Goal: Information Seeking & Learning: Check status

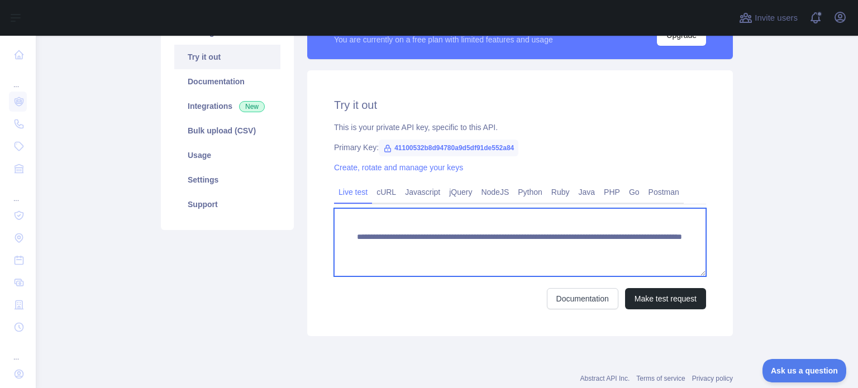
drag, startPoint x: 552, startPoint y: 252, endPoint x: 682, endPoint y: 251, distance: 130.1
click at [681, 251] on textarea "**********" at bounding box center [520, 242] width 372 height 68
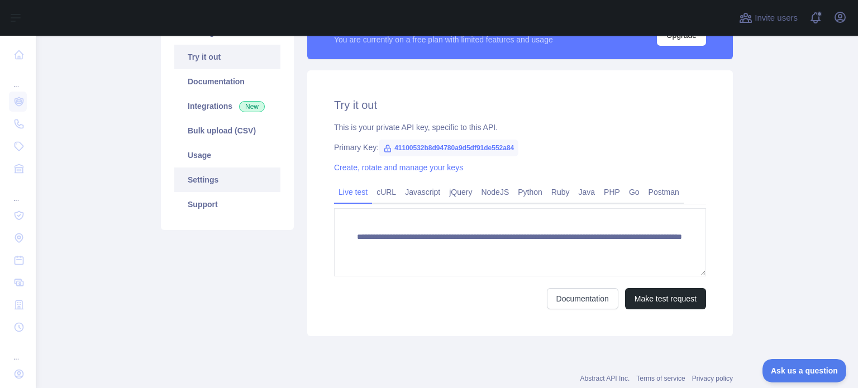
click at [203, 181] on link "Settings" at bounding box center [227, 179] width 106 height 25
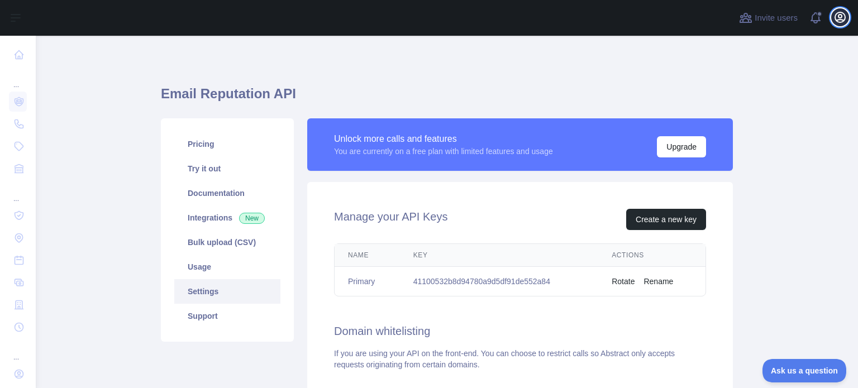
click at [840, 20] on icon "button" at bounding box center [839, 17] width 13 height 13
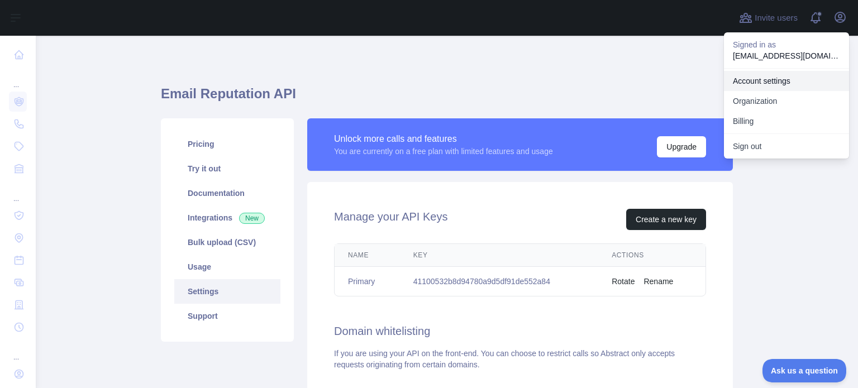
click at [770, 82] on link "Account settings" at bounding box center [786, 81] width 125 height 20
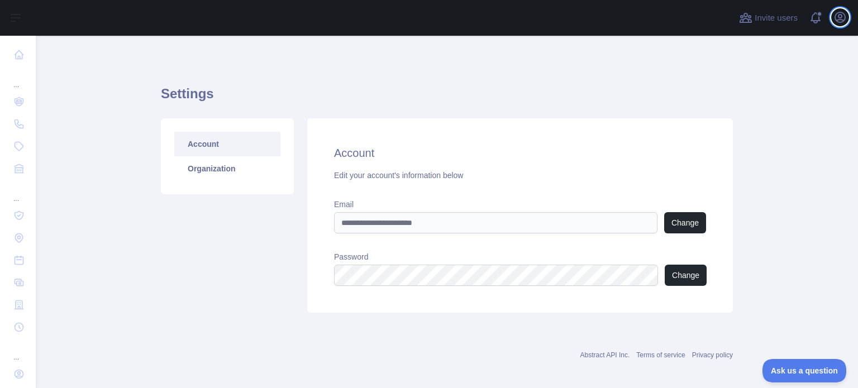
scroll to position [7, 0]
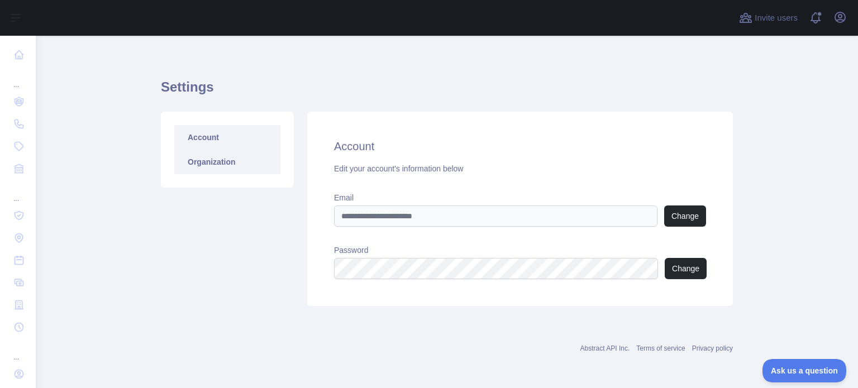
click at [198, 167] on link "Organization" at bounding box center [227, 162] width 106 height 25
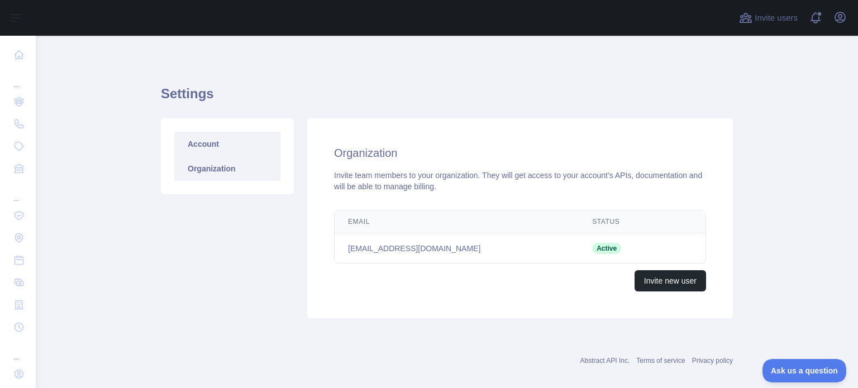
click at [203, 145] on link "Account" at bounding box center [227, 144] width 106 height 25
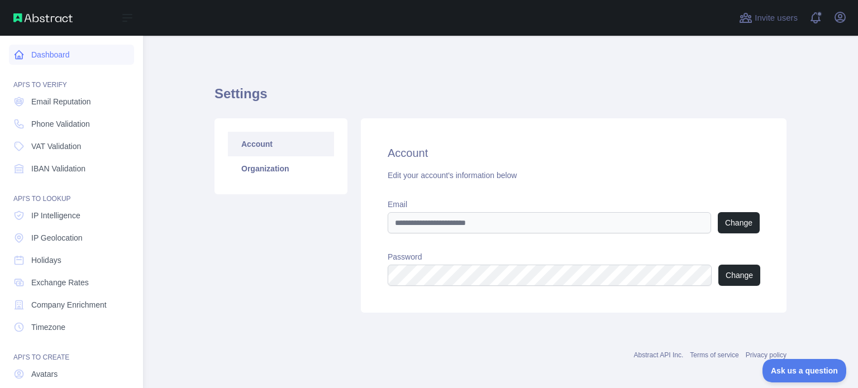
click at [50, 49] on link "Dashboard" at bounding box center [71, 55] width 125 height 20
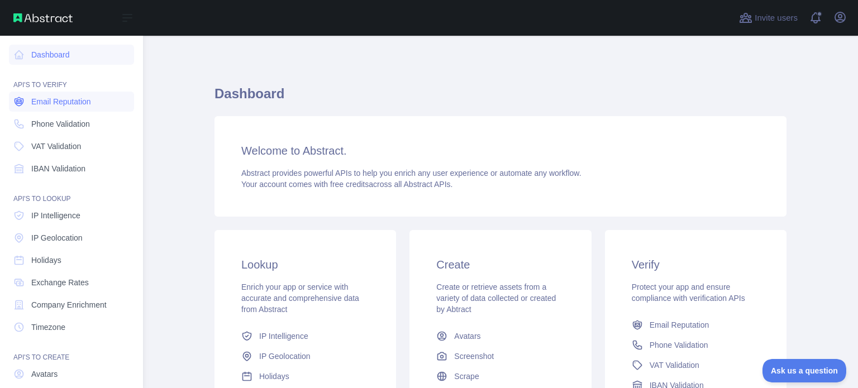
click at [87, 109] on link "Email Reputation" at bounding box center [71, 102] width 125 height 20
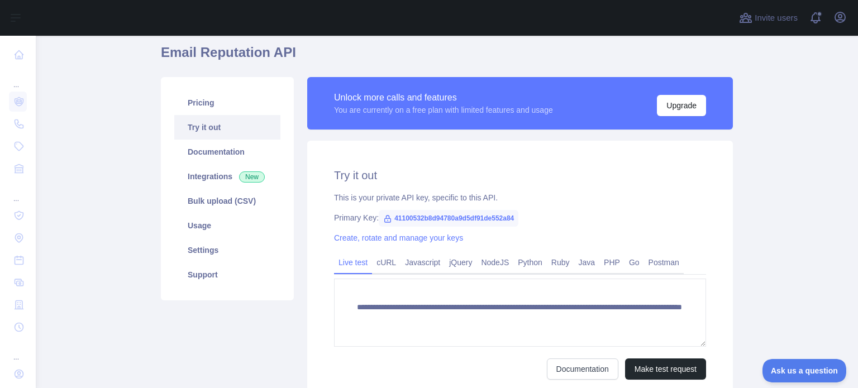
scroll to position [112, 0]
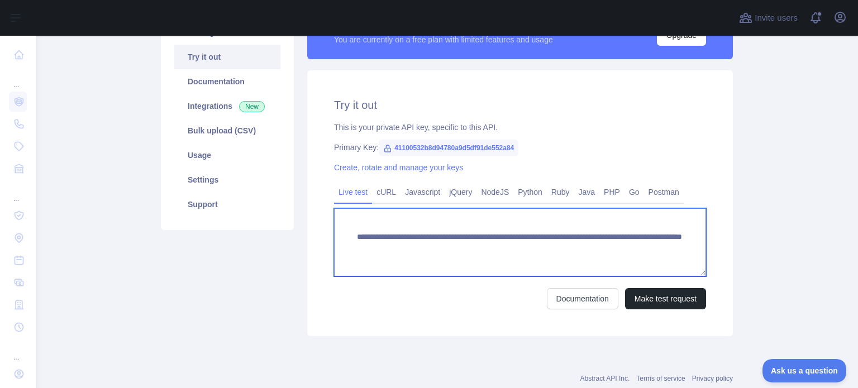
click at [563, 243] on textarea "**********" at bounding box center [520, 242] width 372 height 68
click at [564, 249] on textarea "**********" at bounding box center [520, 242] width 372 height 68
drag, startPoint x: 549, startPoint y: 251, endPoint x: 722, endPoint y: 255, distance: 172.6
click at [722, 255] on div "**********" at bounding box center [519, 203] width 425 height 266
type textarea "**********"
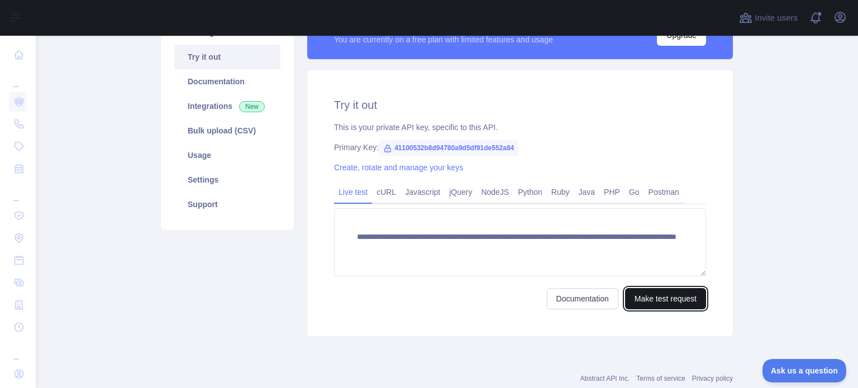
click at [675, 295] on button "Make test request" at bounding box center [665, 298] width 81 height 21
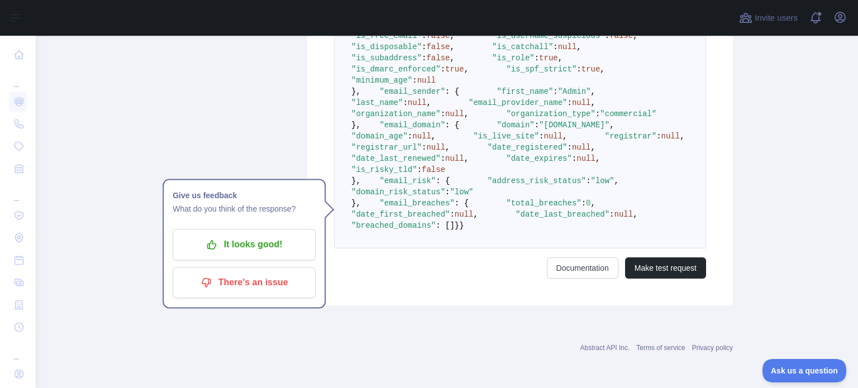
scroll to position [770, 0]
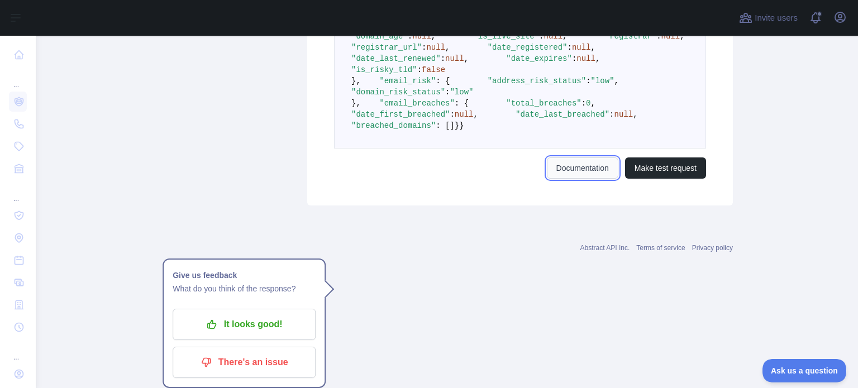
click at [594, 179] on link "Documentation" at bounding box center [582, 167] width 71 height 21
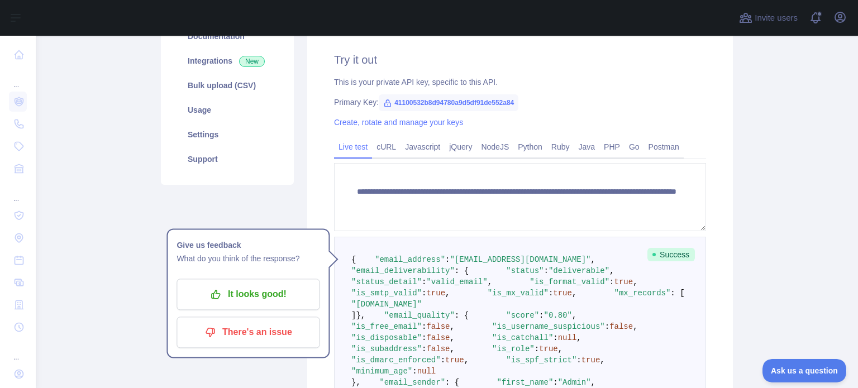
scroll to position [0, 0]
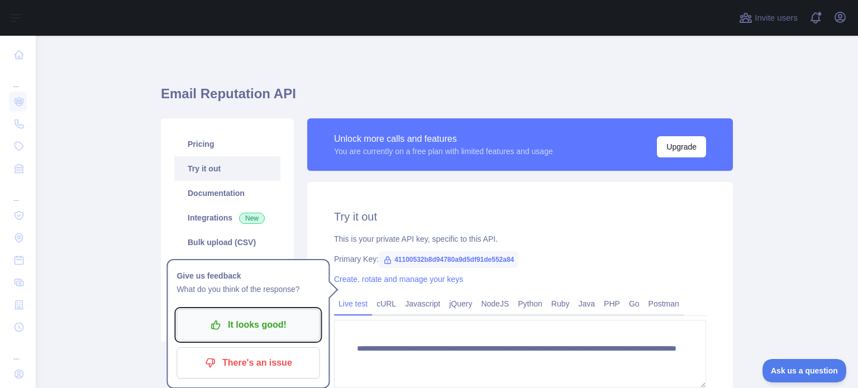
click at [285, 323] on p "It looks good!" at bounding box center [248, 324] width 126 height 19
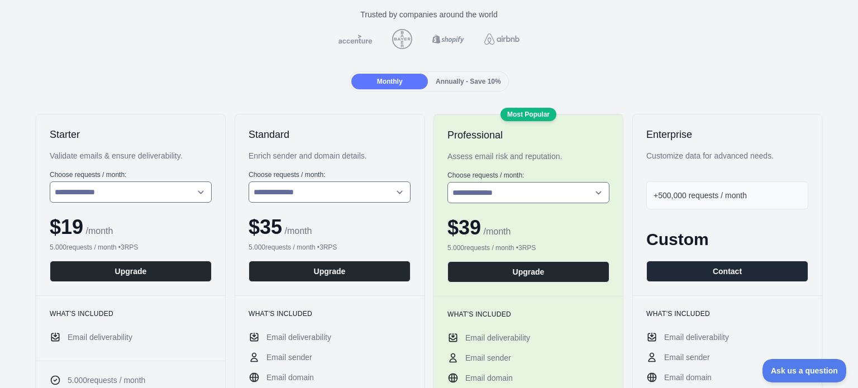
scroll to position [112, 0]
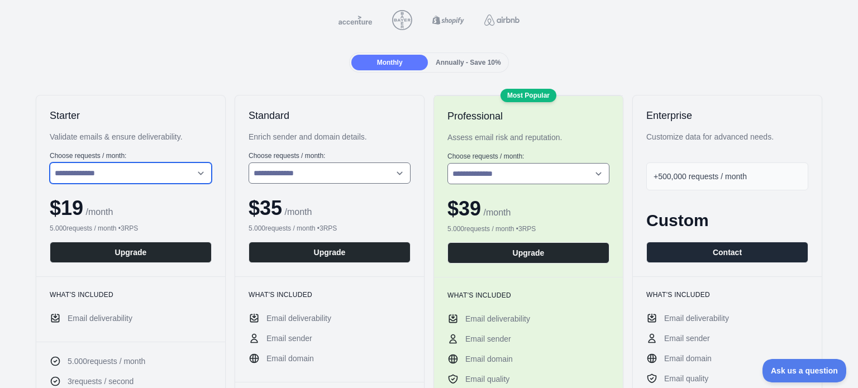
click at [194, 173] on select "**********" at bounding box center [131, 172] width 162 height 21
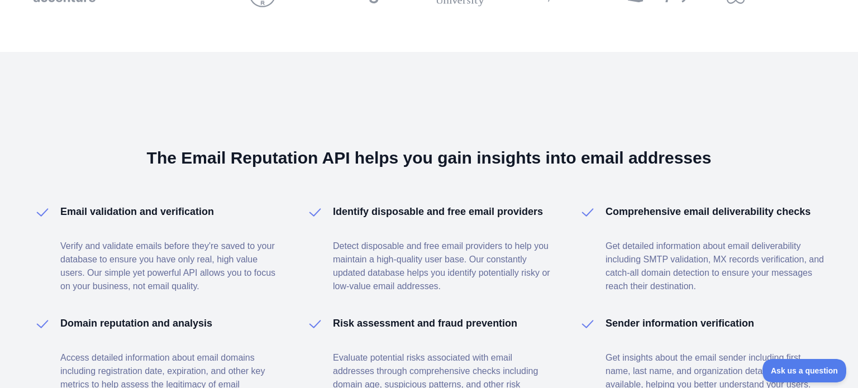
scroll to position [1381, 0]
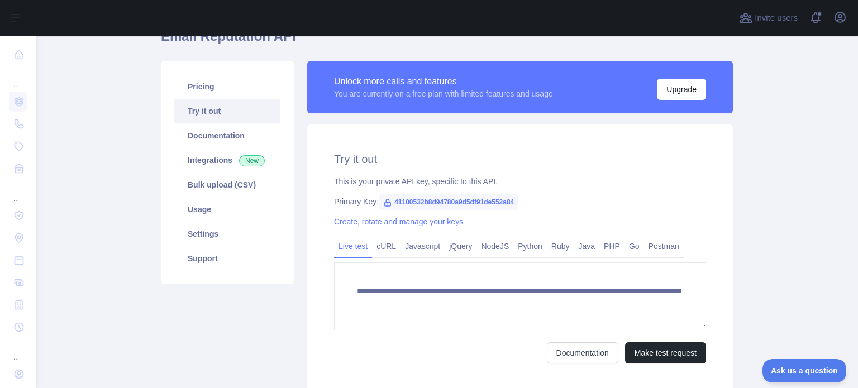
scroll to position [56, 0]
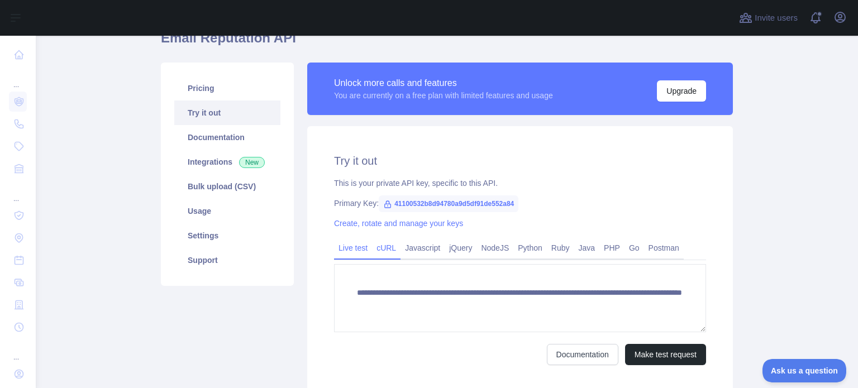
click at [384, 243] on link "cURL" at bounding box center [386, 248] width 28 height 18
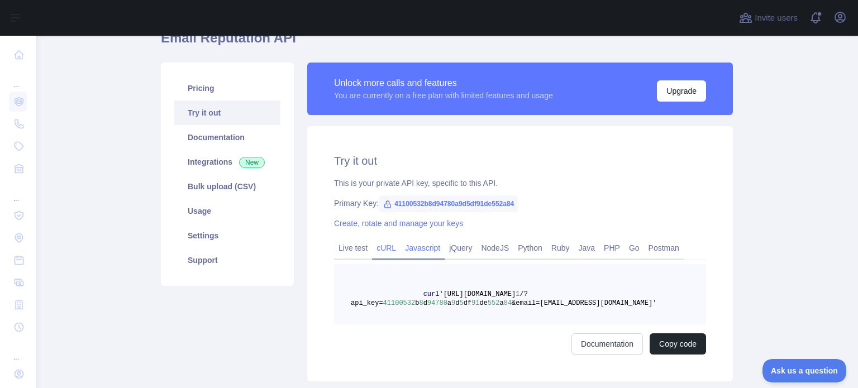
click at [424, 250] on link "Javascript" at bounding box center [422, 248] width 44 height 18
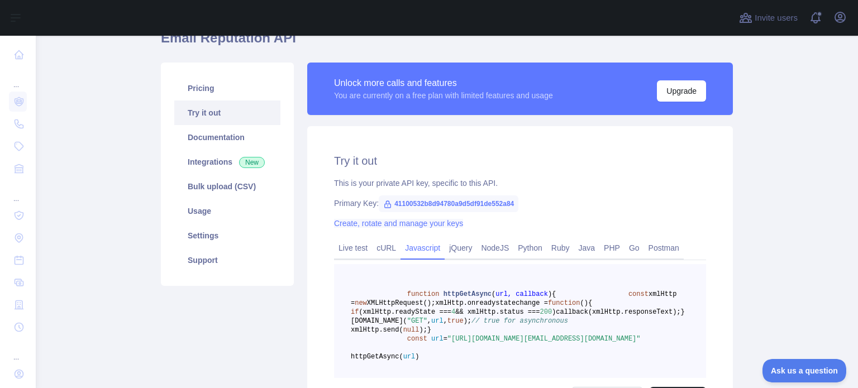
click at [386, 223] on link "Create, rotate and manage your keys" at bounding box center [398, 223] width 129 height 9
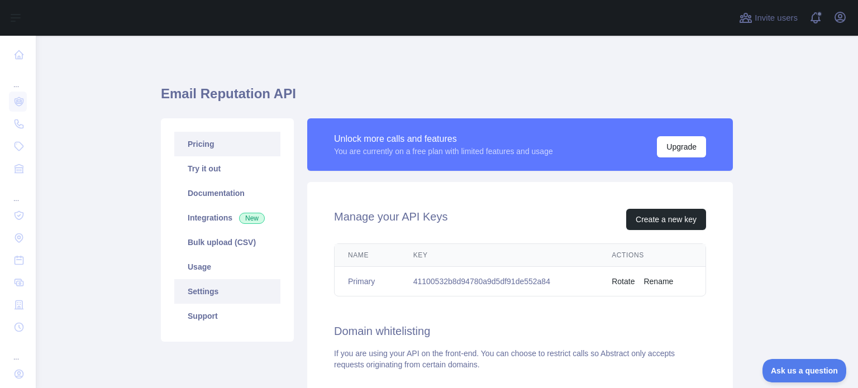
click at [194, 152] on link "Pricing" at bounding box center [227, 144] width 106 height 25
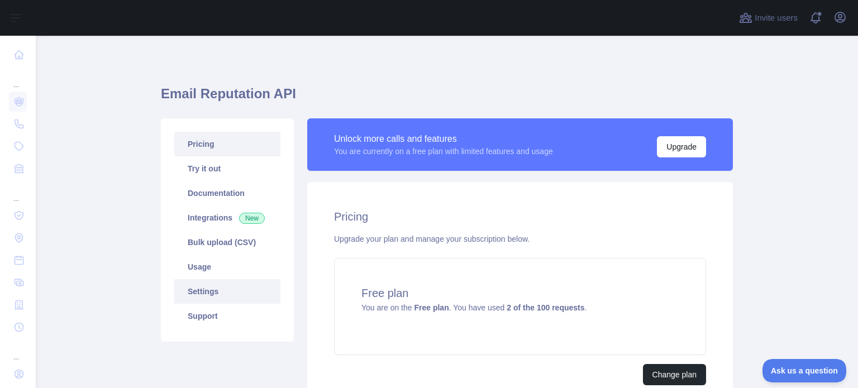
click at [209, 294] on link "Settings" at bounding box center [227, 291] width 106 height 25
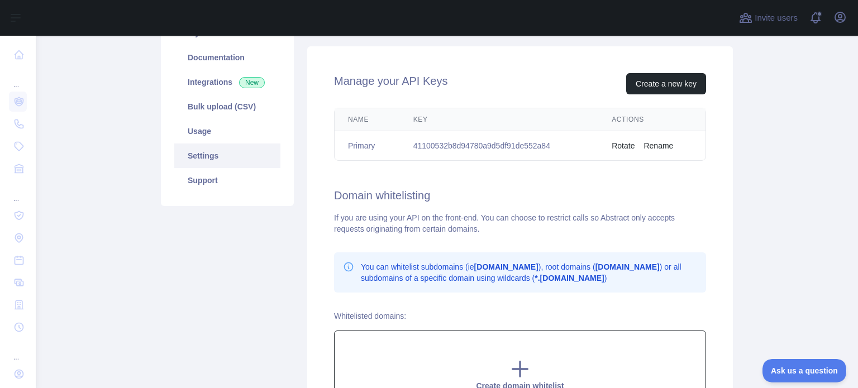
scroll to position [112, 0]
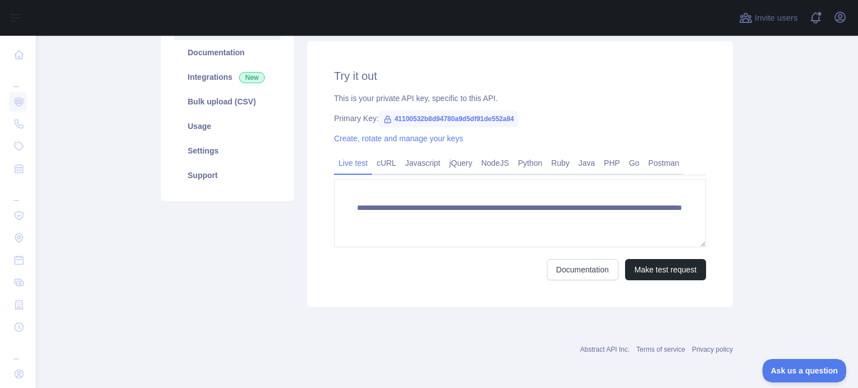
scroll to position [141, 0]
click at [831, 258] on main "**********" at bounding box center [447, 212] width 822 height 352
click at [606, 167] on link "PHP" at bounding box center [611, 163] width 25 height 18
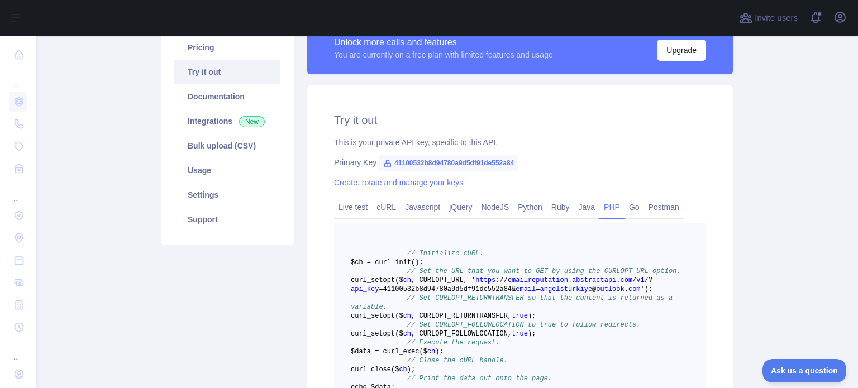
scroll to position [0, 0]
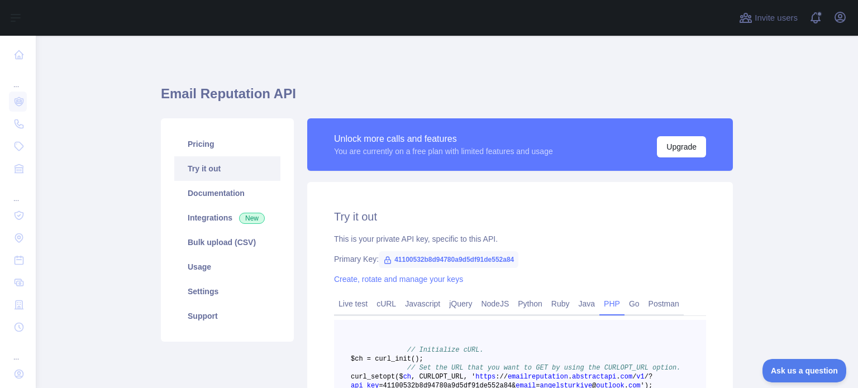
click at [397, 262] on span "41100532b8d94780a9d5df91de552a84" at bounding box center [449, 259] width 140 height 17
click at [395, 261] on span "41100532b8d94780a9d5df91de552a84" at bounding box center [449, 259] width 140 height 17
copy span "41100532b8d94780a9d5df91de552a84"
click at [191, 220] on link "Integrations New" at bounding box center [227, 217] width 106 height 25
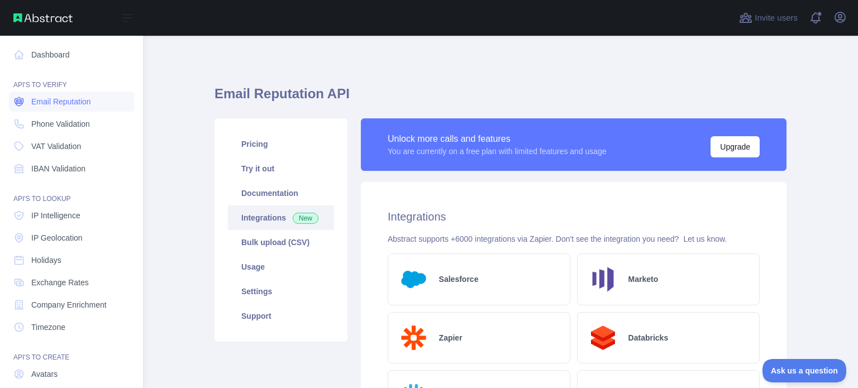
click at [46, 104] on span "Email Reputation" at bounding box center [61, 101] width 60 height 11
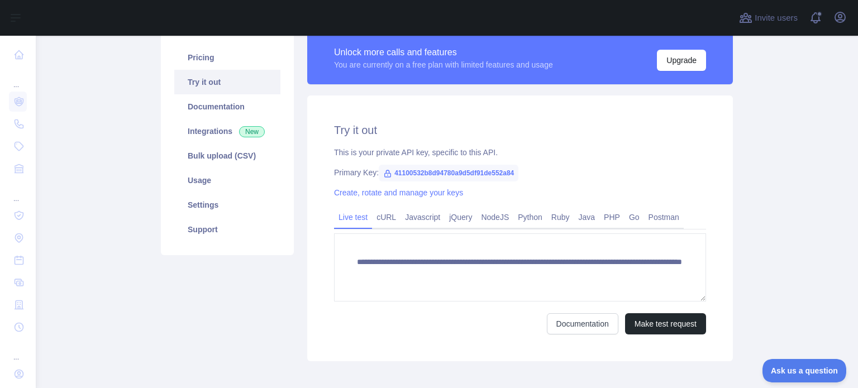
scroll to position [112, 0]
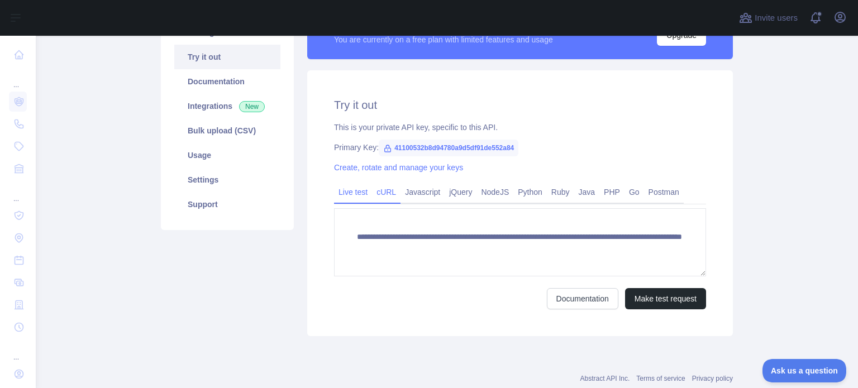
click at [375, 189] on link "cURL" at bounding box center [386, 192] width 28 height 18
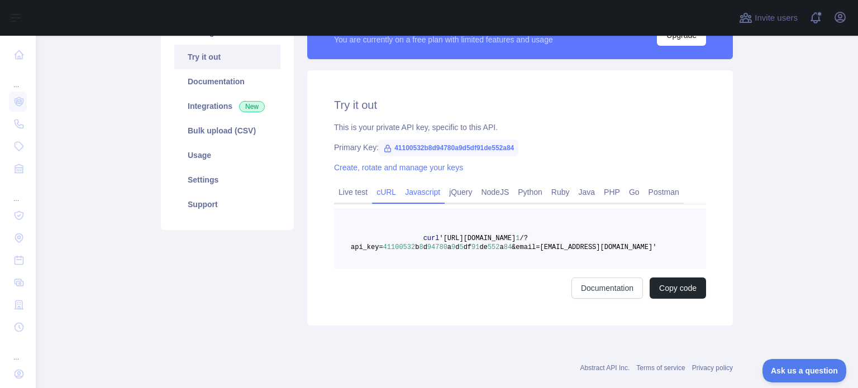
click at [421, 195] on link "Javascript" at bounding box center [422, 192] width 44 height 18
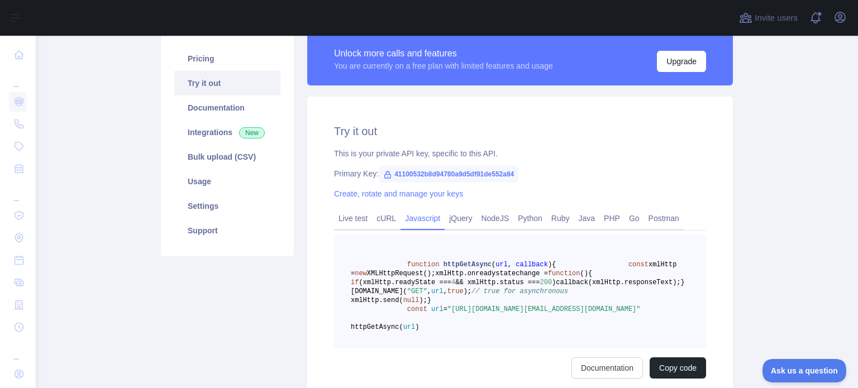
scroll to position [0, 0]
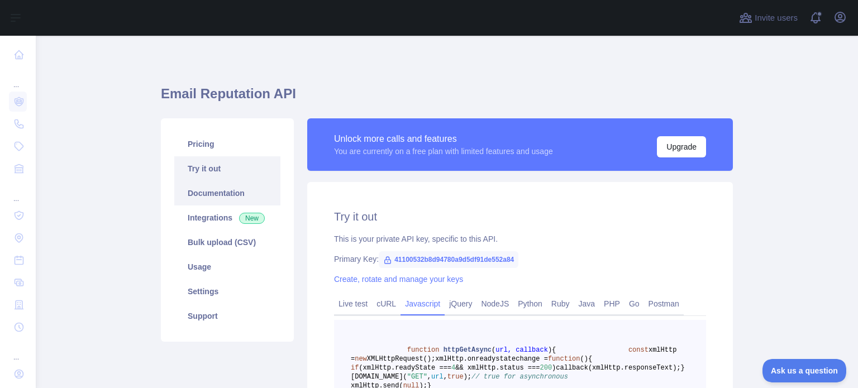
click at [198, 197] on link "Documentation" at bounding box center [227, 193] width 106 height 25
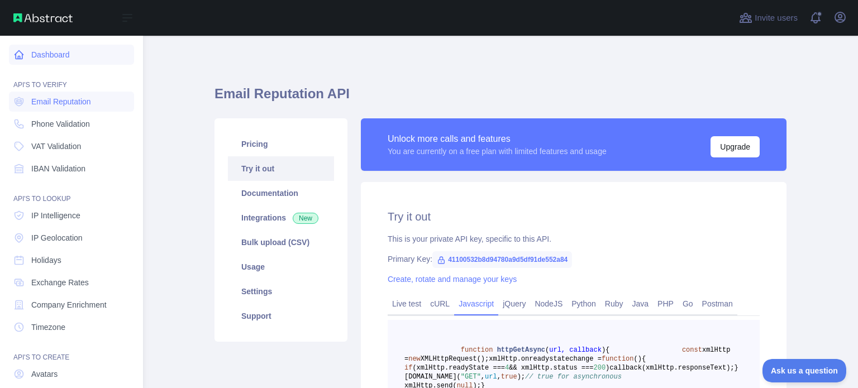
click at [68, 60] on link "Dashboard" at bounding box center [71, 55] width 125 height 20
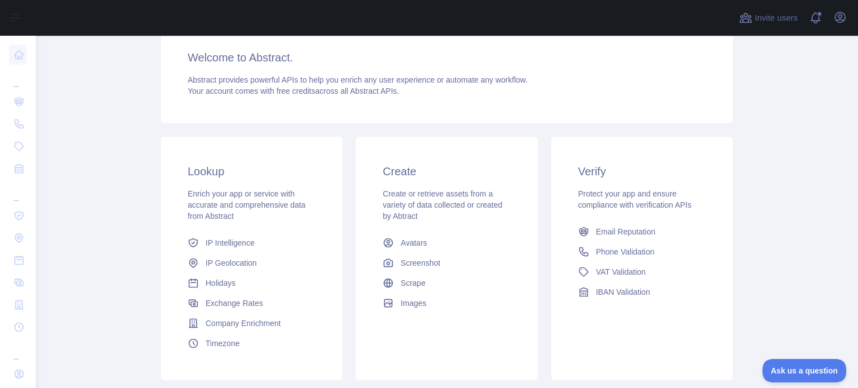
scroll to position [112, 0]
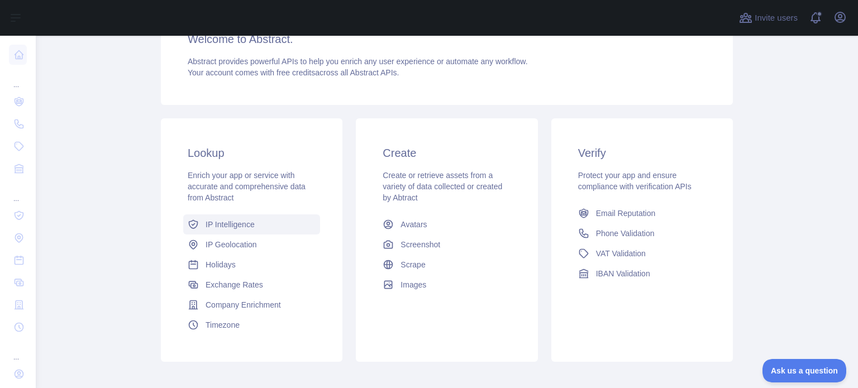
click at [228, 226] on span "IP Intelligence" at bounding box center [229, 224] width 49 height 11
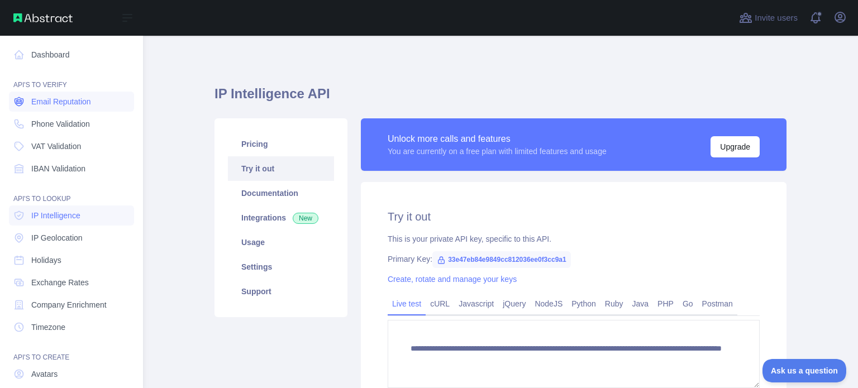
click at [54, 106] on span "Email Reputation" at bounding box center [61, 101] width 60 height 11
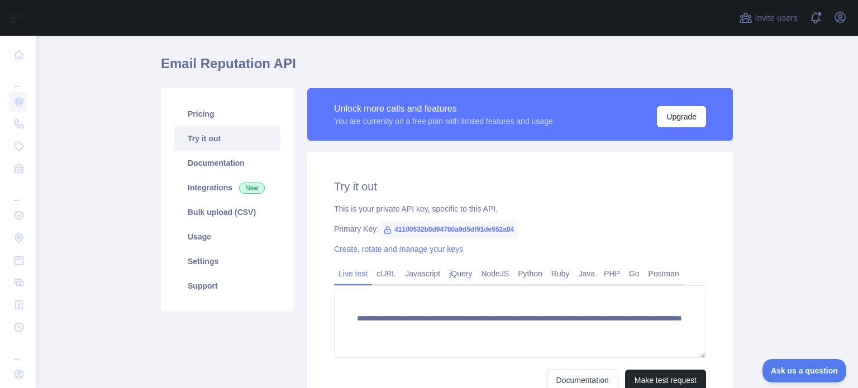
scroll to position [141, 0]
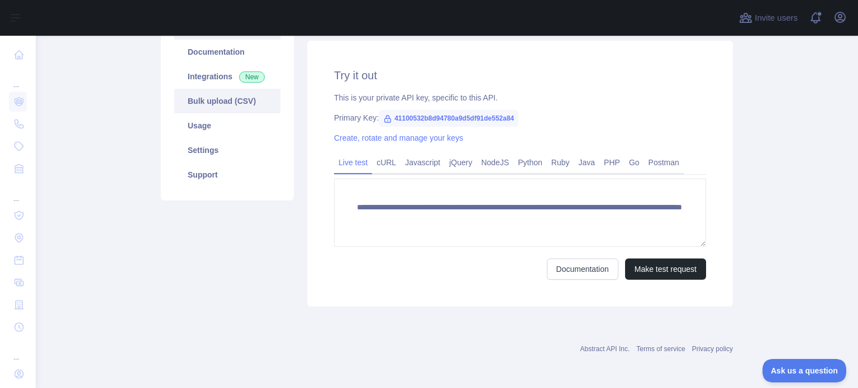
click at [218, 103] on link "Bulk upload (CSV)" at bounding box center [227, 101] width 106 height 25
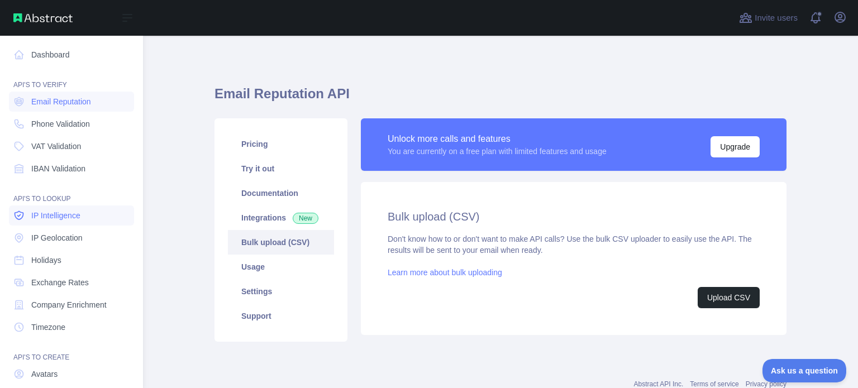
click at [67, 222] on link "IP Intelligence" at bounding box center [71, 215] width 125 height 20
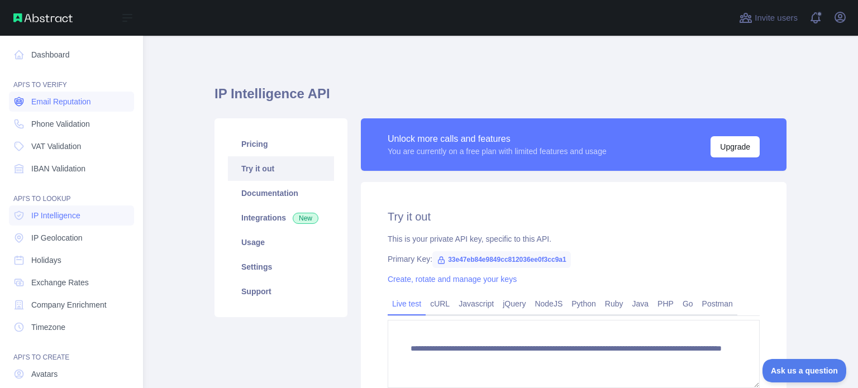
click at [60, 104] on span "Email Reputation" at bounding box center [61, 101] width 60 height 11
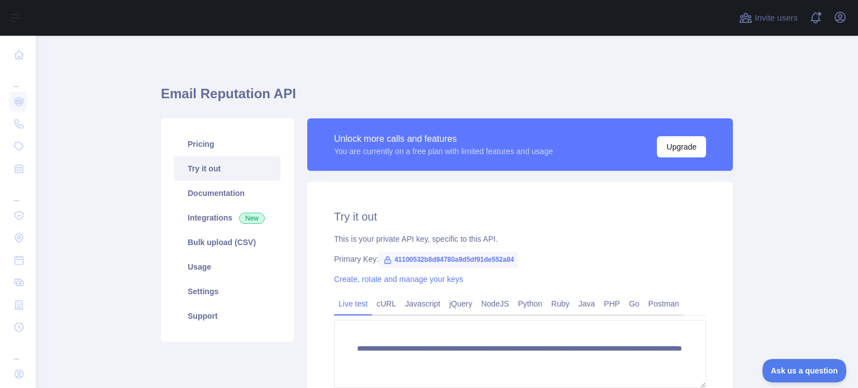
click at [465, 258] on span "41100532b8d94780a9d5df91de552a84" at bounding box center [449, 259] width 140 height 17
copy span "41100532b8d94780a9d5df91de552a84"
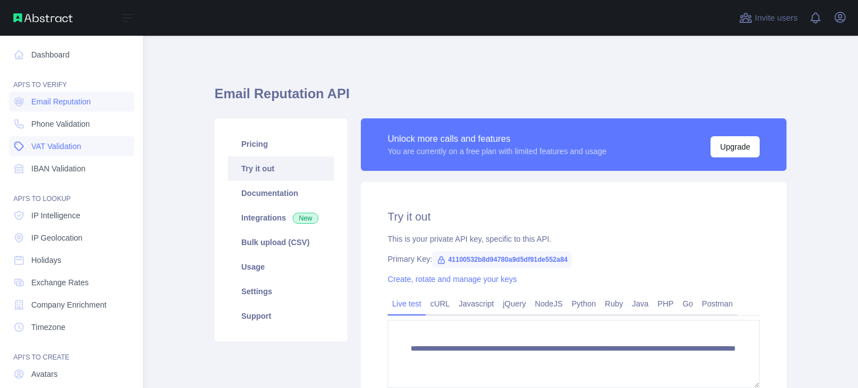
drag, startPoint x: 41, startPoint y: 143, endPoint x: 47, endPoint y: 137, distance: 8.7
click at [41, 143] on span "VAT Validation" at bounding box center [56, 146] width 50 height 11
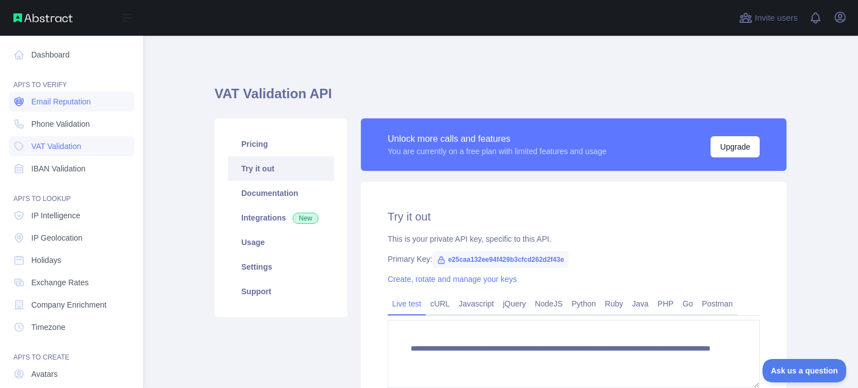
click at [48, 108] on link "Email Reputation" at bounding box center [71, 102] width 125 height 20
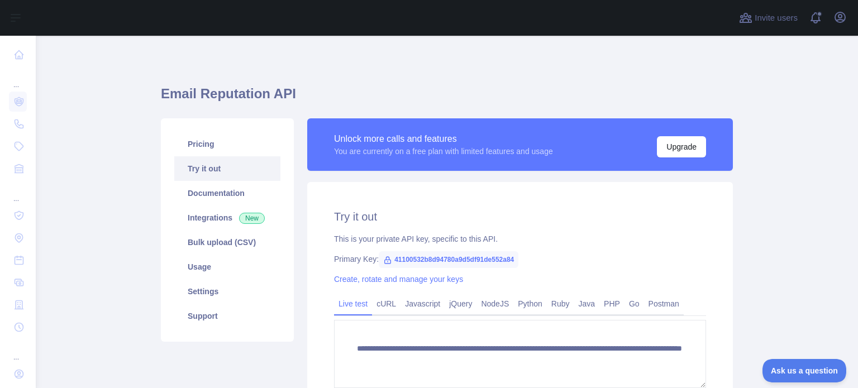
click at [442, 258] on span "41100532b8d94780a9d5df91de552a84" at bounding box center [449, 259] width 140 height 17
copy span "41100532b8d94780a9d5df91de552a84"
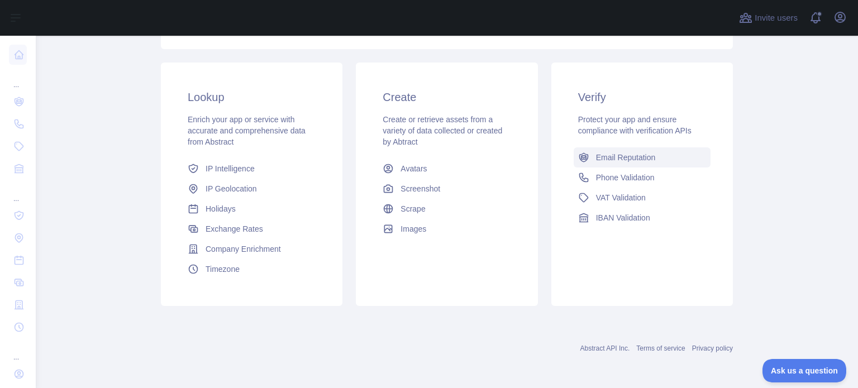
click at [639, 157] on span "Email Reputation" at bounding box center [626, 157] width 60 height 11
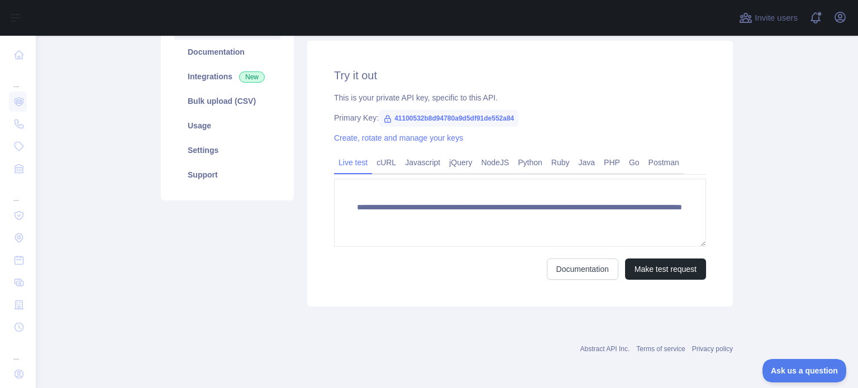
click at [456, 119] on span "41100532b8d94780a9d5df91de552a84" at bounding box center [449, 118] width 140 height 17
copy span "41100532b8d94780a9d5df91de552a84"
click at [385, 162] on link "cURL" at bounding box center [386, 163] width 28 height 18
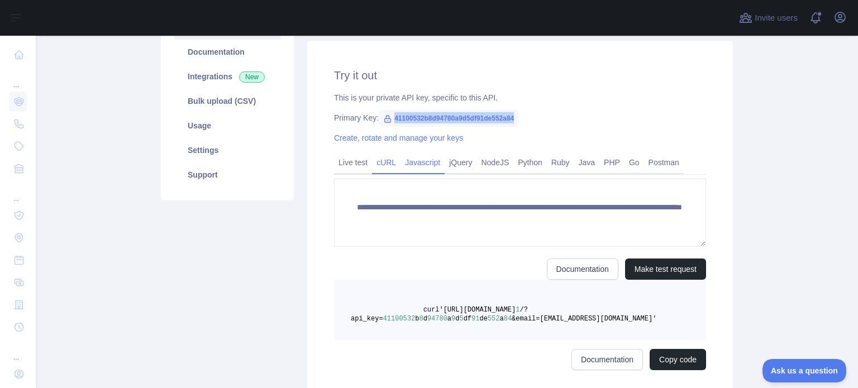
scroll to position [132, 0]
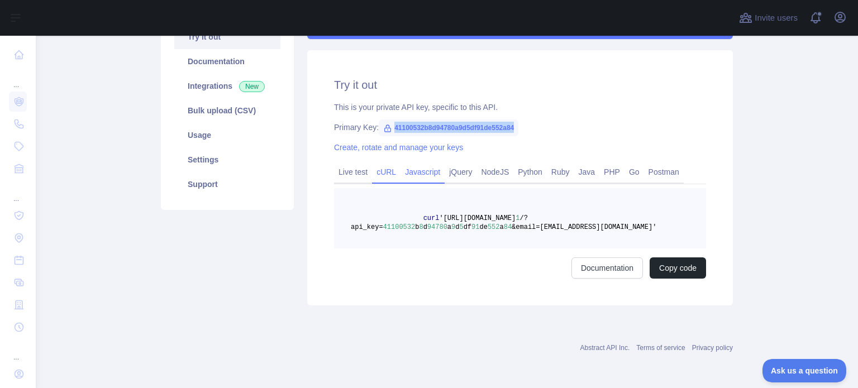
click at [419, 170] on link "Javascript" at bounding box center [422, 172] width 44 height 18
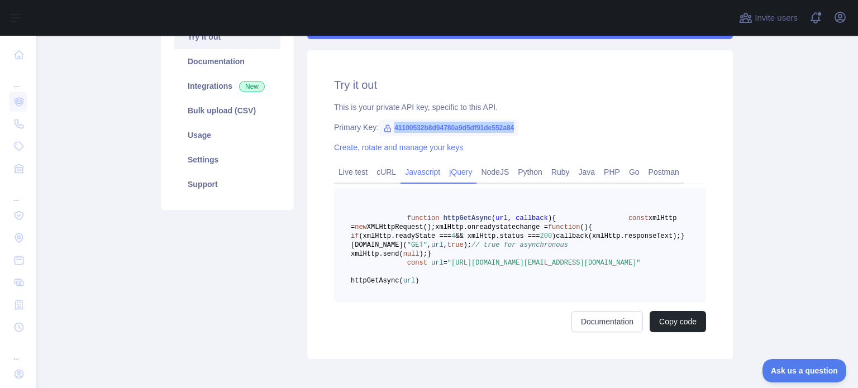
click at [453, 176] on link "jQuery" at bounding box center [460, 172] width 32 height 18
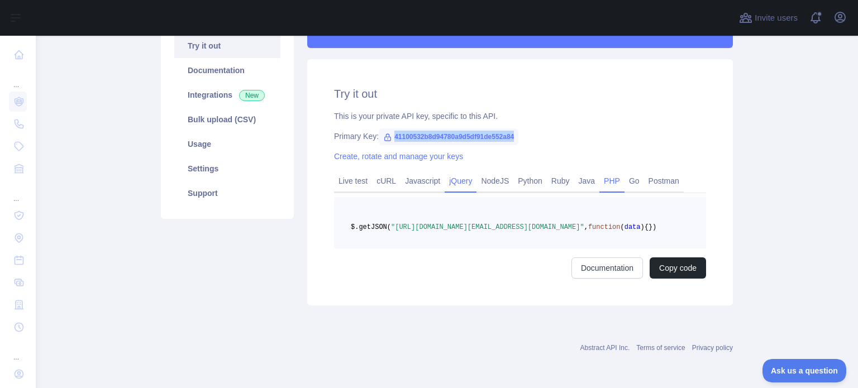
click at [611, 172] on link "PHP" at bounding box center [611, 181] width 25 height 18
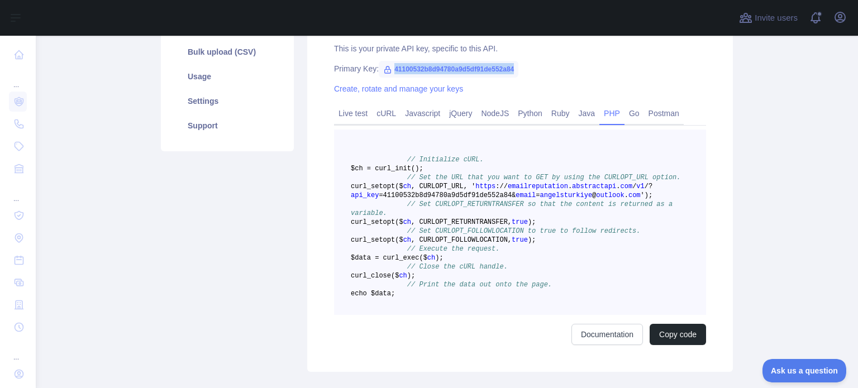
scroll to position [188, 0]
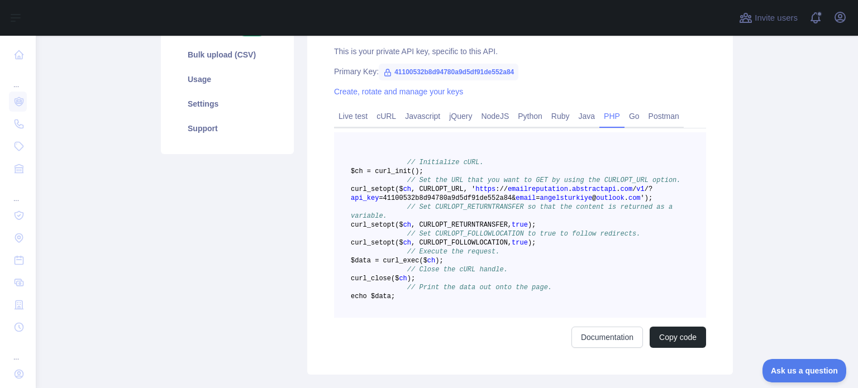
click at [596, 202] on span "outlook" at bounding box center [610, 198] width 28 height 8
click at [561, 202] on span "angelsturkiye" at bounding box center [565, 198] width 52 height 8
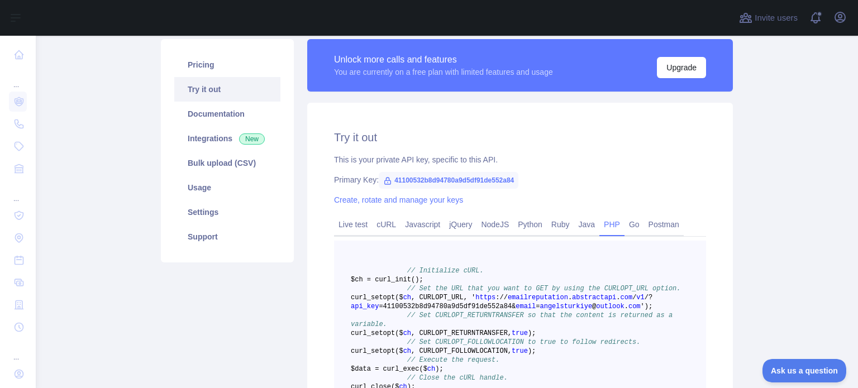
scroll to position [76, 0]
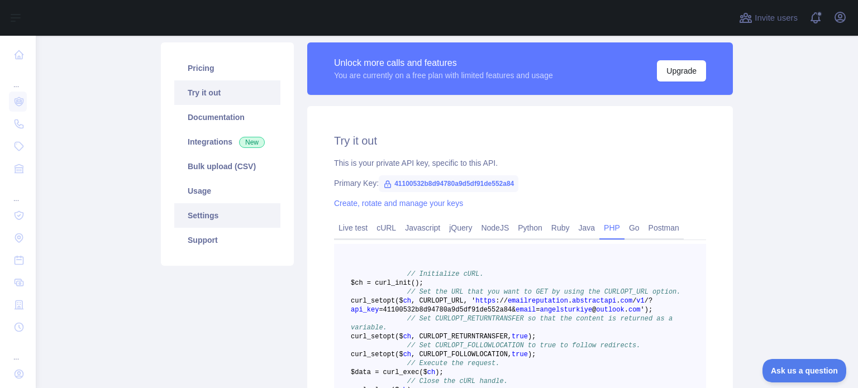
click at [203, 216] on link "Settings" at bounding box center [227, 215] width 106 height 25
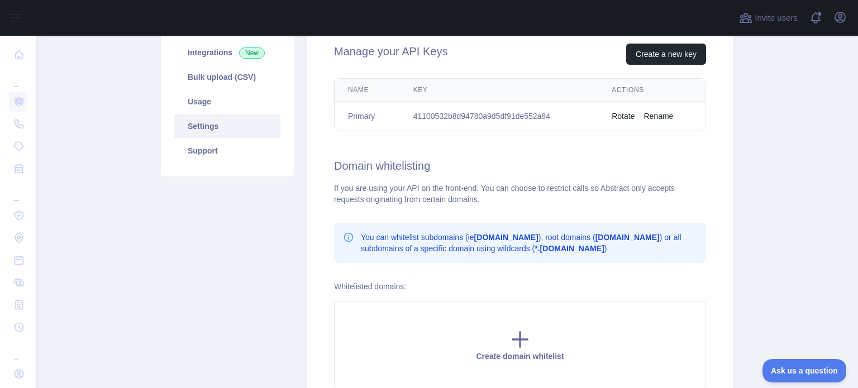
scroll to position [188, 0]
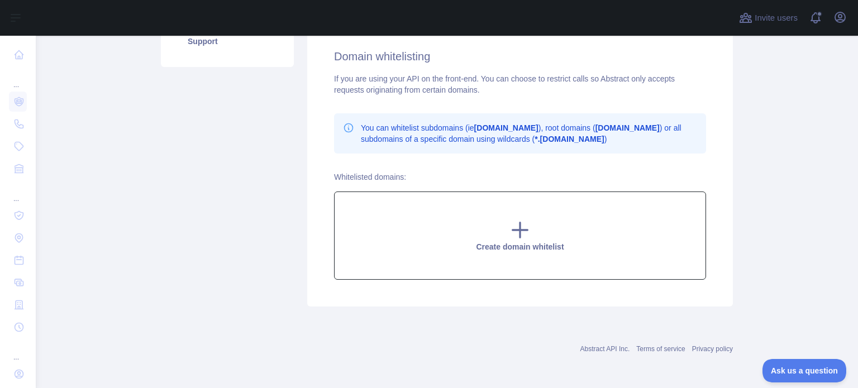
click at [526, 229] on icon at bounding box center [520, 230] width 22 height 22
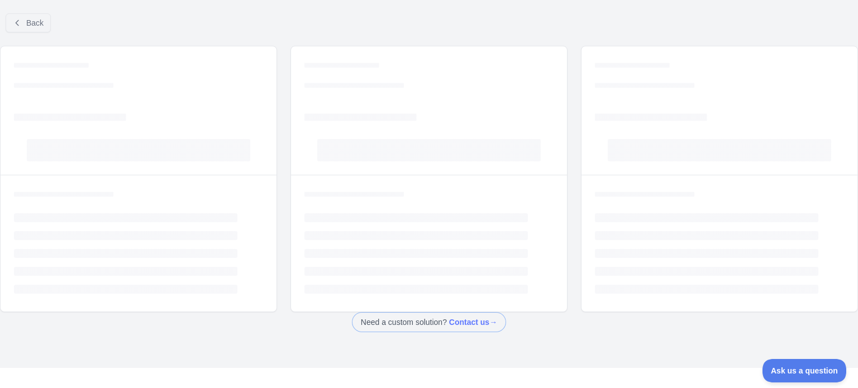
scroll to position [36, 0]
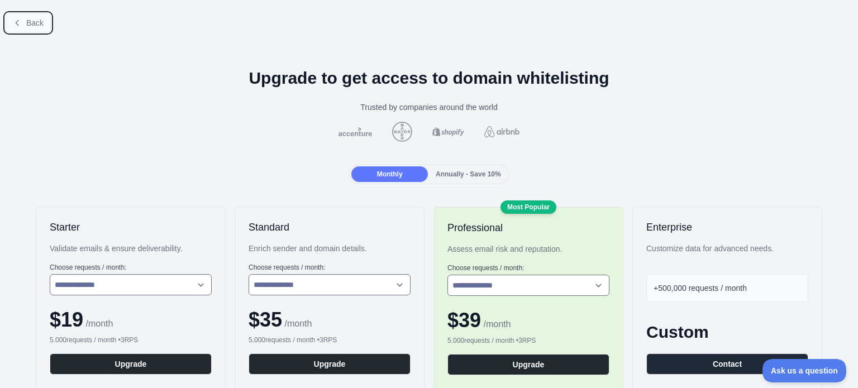
click at [27, 26] on span "Back" at bounding box center [34, 22] width 17 height 9
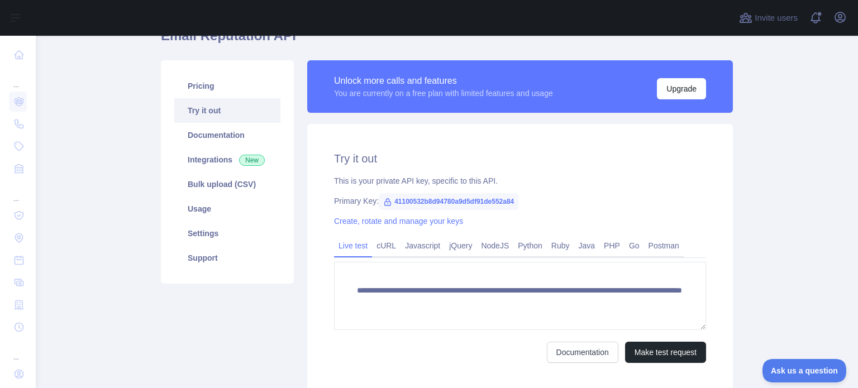
scroll to position [56, 0]
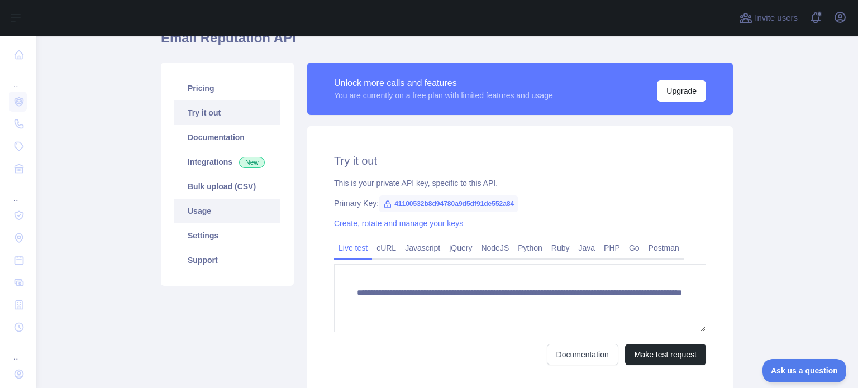
click at [222, 214] on link "Usage" at bounding box center [227, 211] width 106 height 25
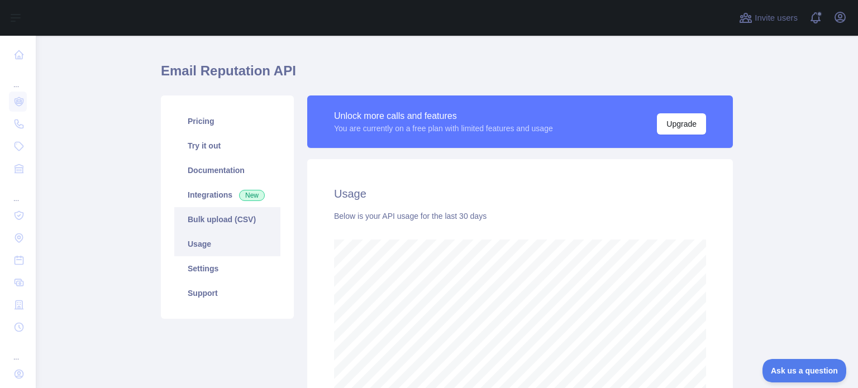
scroll to position [58, 0]
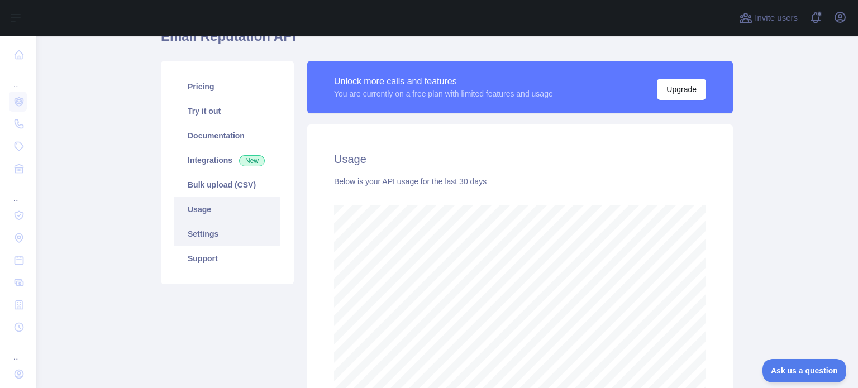
click at [209, 233] on link "Settings" at bounding box center [227, 234] width 106 height 25
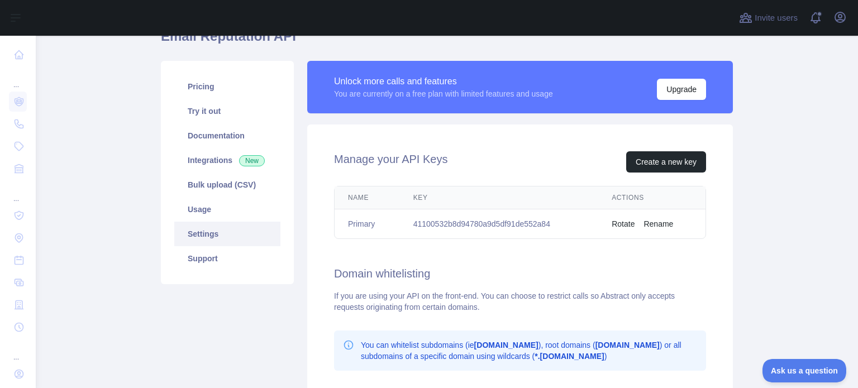
click at [662, 221] on button "Rename" at bounding box center [658, 223] width 30 height 11
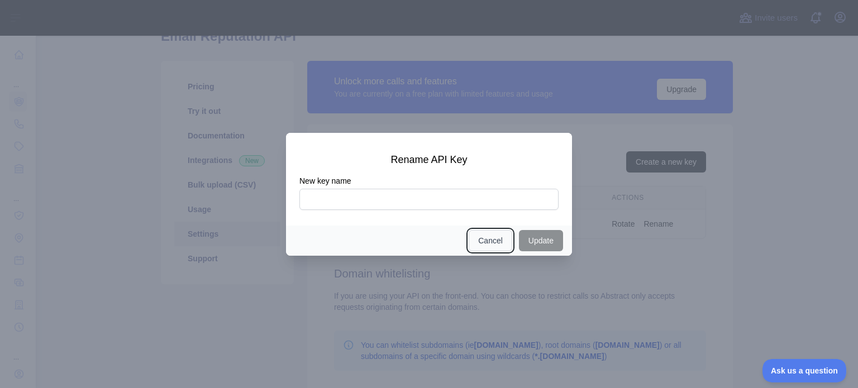
click at [490, 242] on button "Cancel" at bounding box center [490, 240] width 44 height 21
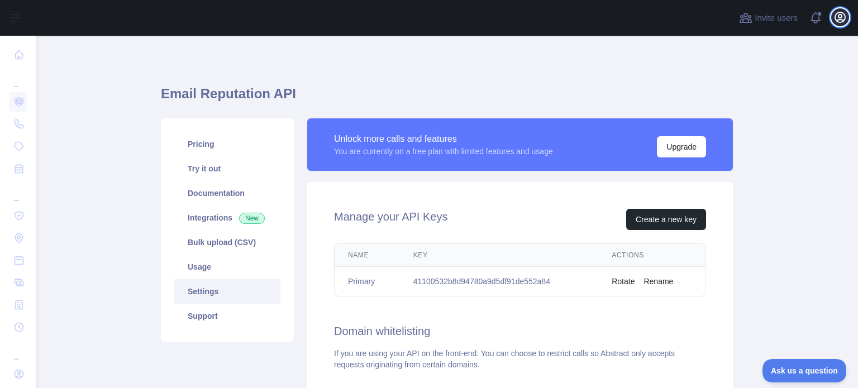
click at [839, 18] on icon "button" at bounding box center [839, 17] width 13 height 13
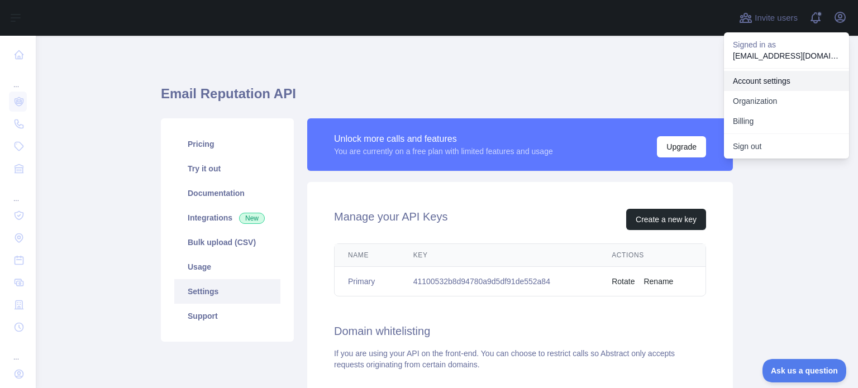
click at [773, 82] on link "Account settings" at bounding box center [786, 81] width 125 height 20
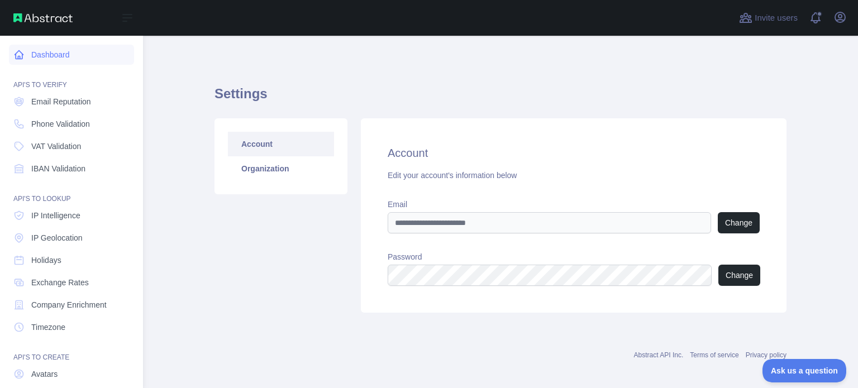
click at [51, 60] on link "Dashboard" at bounding box center [71, 55] width 125 height 20
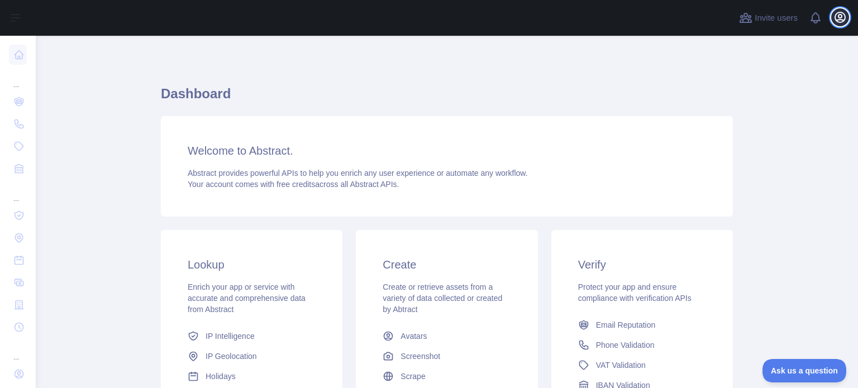
click at [844, 17] on icon "button" at bounding box center [839, 17] width 13 height 13
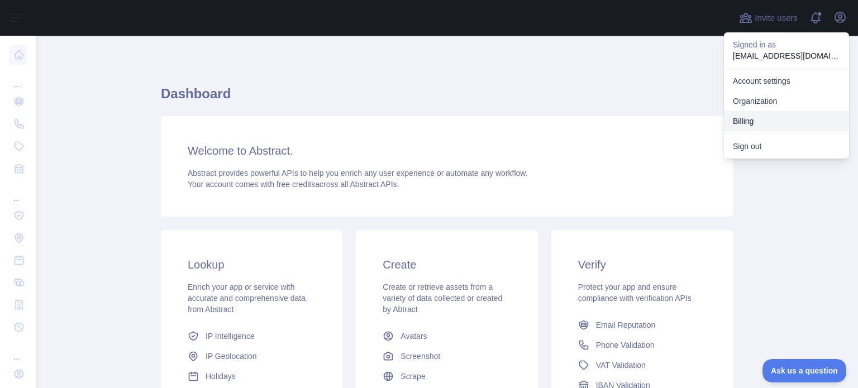
click at [758, 118] on button "Billing" at bounding box center [786, 121] width 125 height 20
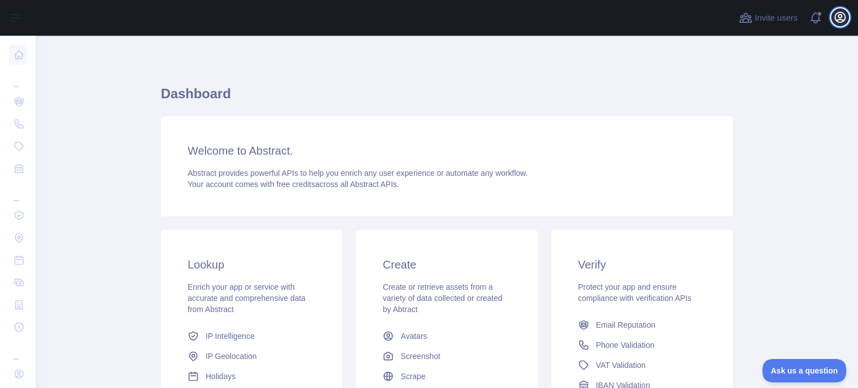
click at [842, 25] on button "Open user menu" at bounding box center [840, 17] width 18 height 18
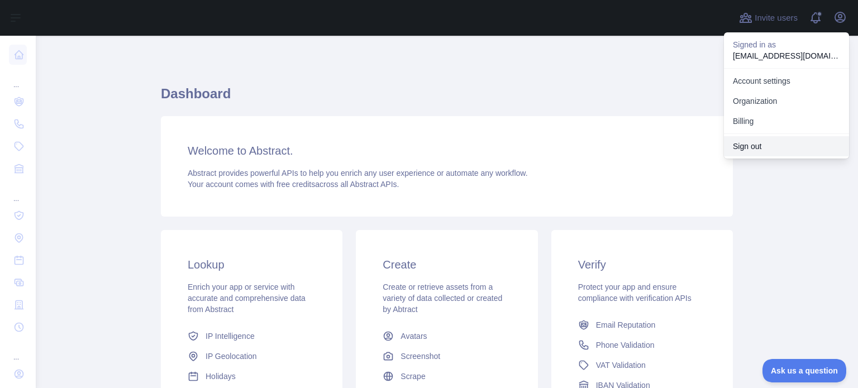
click at [762, 151] on button "Sign out" at bounding box center [786, 146] width 125 height 20
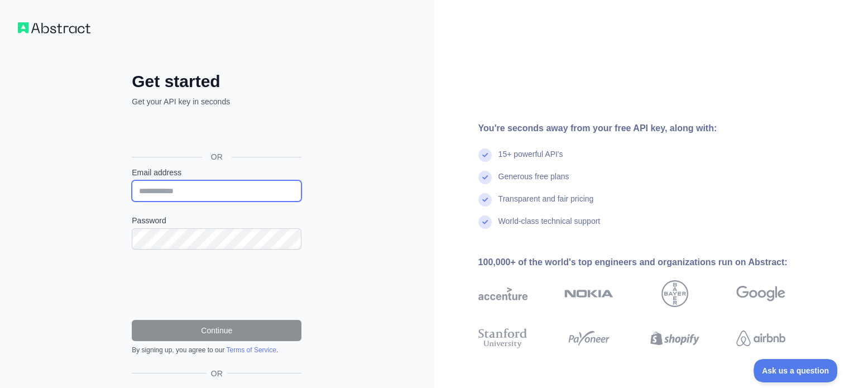
click at [154, 190] on input "Email address" at bounding box center [217, 190] width 170 height 21
paste input "**********"
type input "**********"
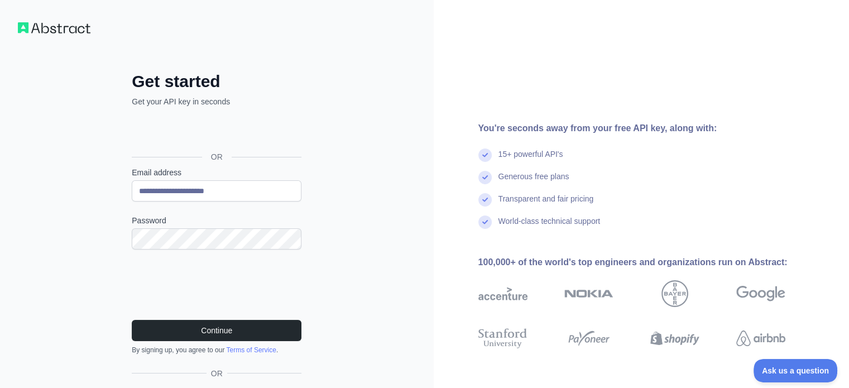
click at [39, 222] on div "**********" at bounding box center [217, 229] width 434 height 458
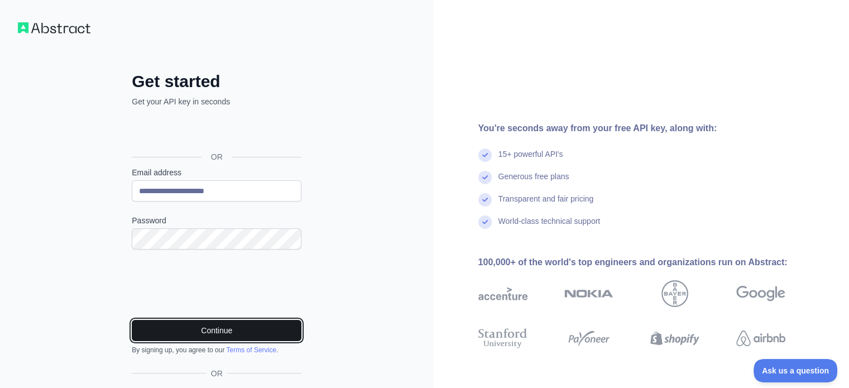
click at [203, 328] on button "Continue" at bounding box center [217, 330] width 170 height 21
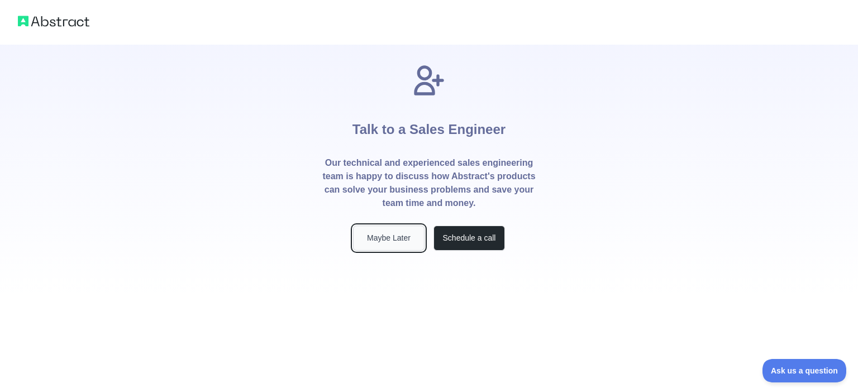
click at [388, 241] on button "Maybe Later" at bounding box center [388, 238] width 71 height 25
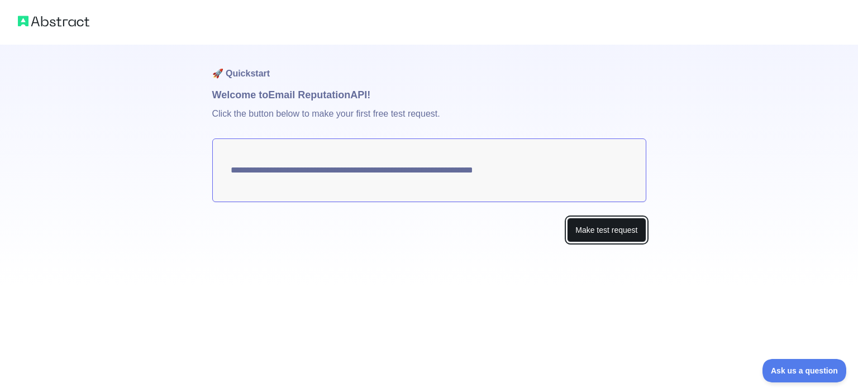
click at [567, 223] on button "Make test request" at bounding box center [606, 230] width 79 height 25
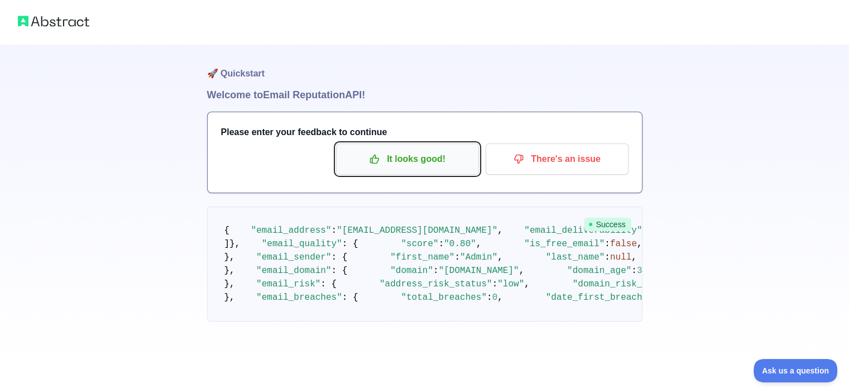
click at [406, 160] on p "It looks good!" at bounding box center [407, 159] width 126 height 19
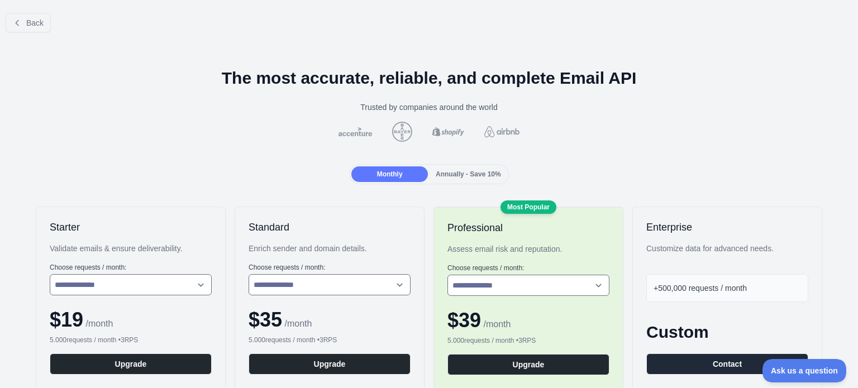
click at [461, 176] on span "Annually - Save 10%" at bounding box center [467, 174] width 65 height 8
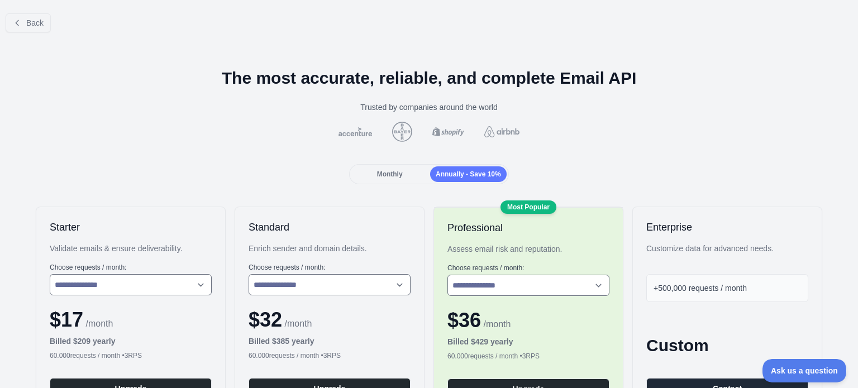
click at [389, 174] on span "Monthly" at bounding box center [390, 174] width 26 height 8
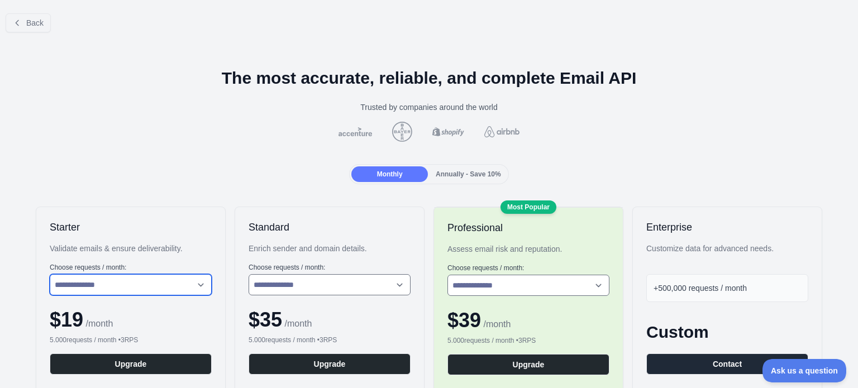
click at [98, 290] on select "**********" at bounding box center [131, 284] width 162 height 21
click at [22, 28] on button "Back" at bounding box center [28, 22] width 45 height 19
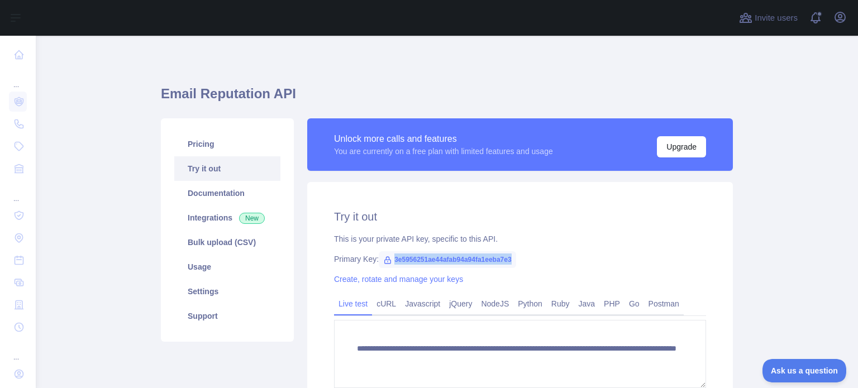
drag, startPoint x: 388, startPoint y: 259, endPoint x: 506, endPoint y: 263, distance: 117.9
click at [506, 263] on span "3e5956251ae44afab94a94fa1eeba7e3" at bounding box center [447, 259] width 137 height 17
copy span "3e5956251ae44afab94a94fa1eeba7e3"
click at [442, 256] on span "3e5956251ae44afab94a94fa1eeba7e3" at bounding box center [447, 259] width 137 height 17
drag, startPoint x: 387, startPoint y: 258, endPoint x: 506, endPoint y: 260, distance: 118.9
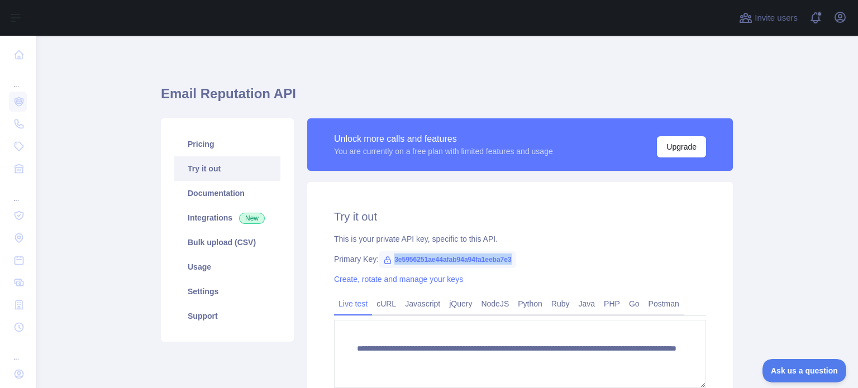
click at [506, 260] on span "3e5956251ae44afab94a94fa1eeba7e3" at bounding box center [447, 259] width 137 height 17
copy span "3e5956251ae44afab94a94fa1eeba7e3"
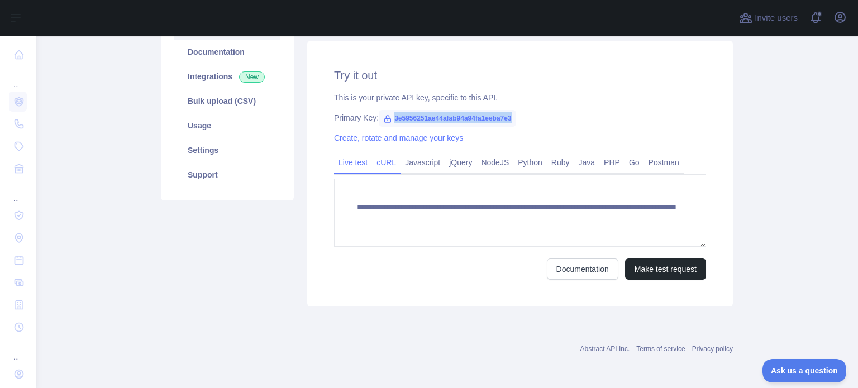
click at [384, 163] on link "cURL" at bounding box center [386, 163] width 28 height 18
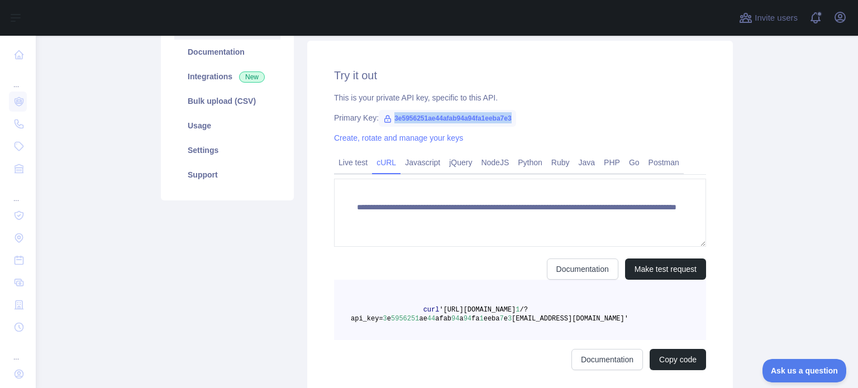
scroll to position [132, 0]
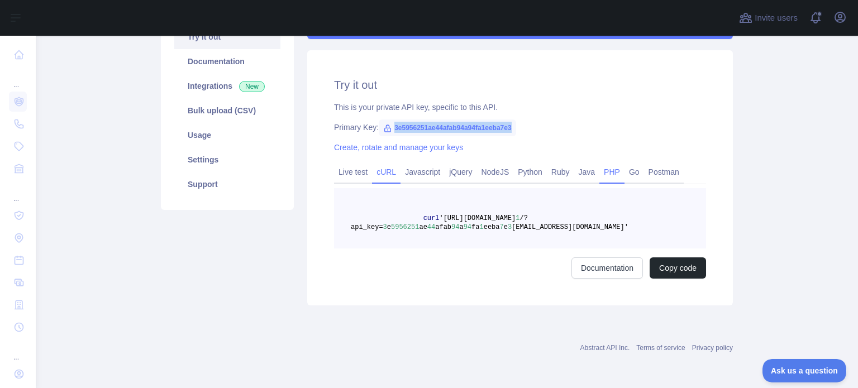
click at [603, 171] on link "PHP" at bounding box center [611, 172] width 25 height 18
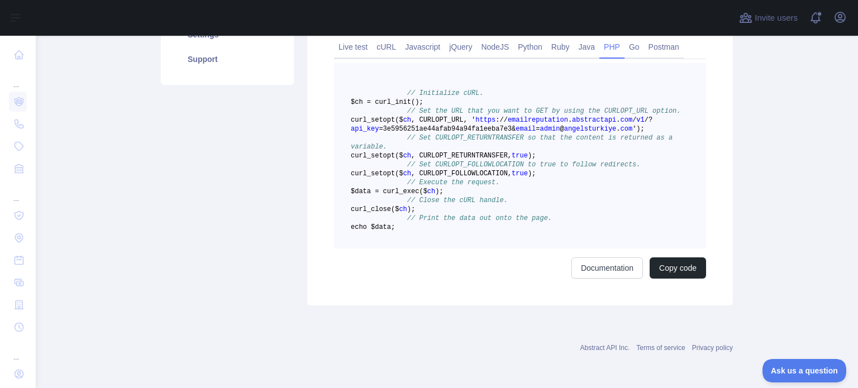
scroll to position [310, 0]
click at [579, 269] on link "Documentation" at bounding box center [606, 267] width 71 height 21
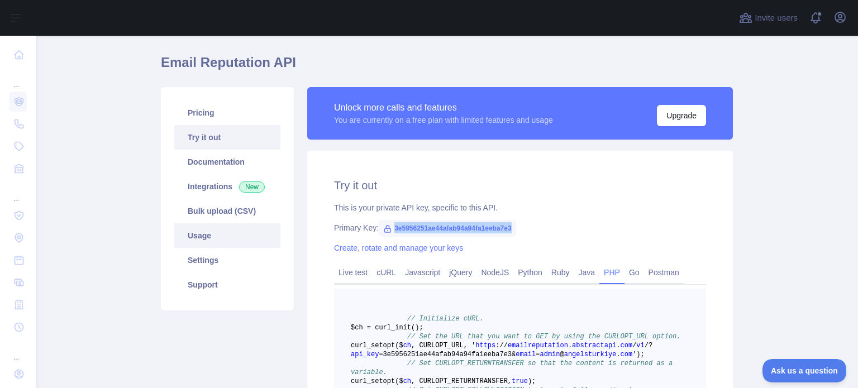
click at [186, 236] on link "Usage" at bounding box center [227, 235] width 106 height 25
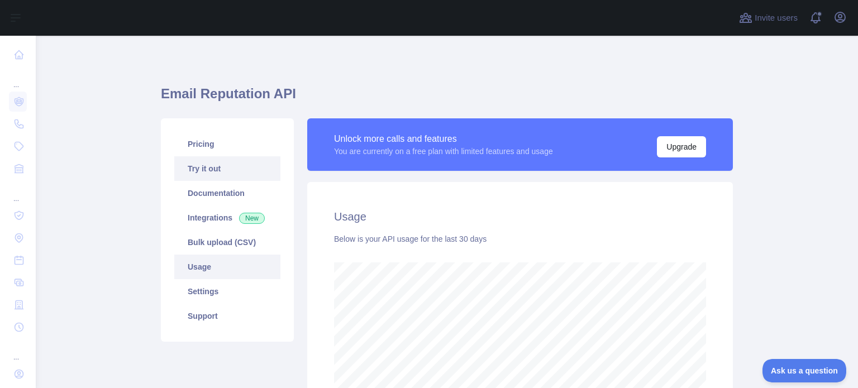
click at [205, 171] on link "Try it out" at bounding box center [227, 168] width 106 height 25
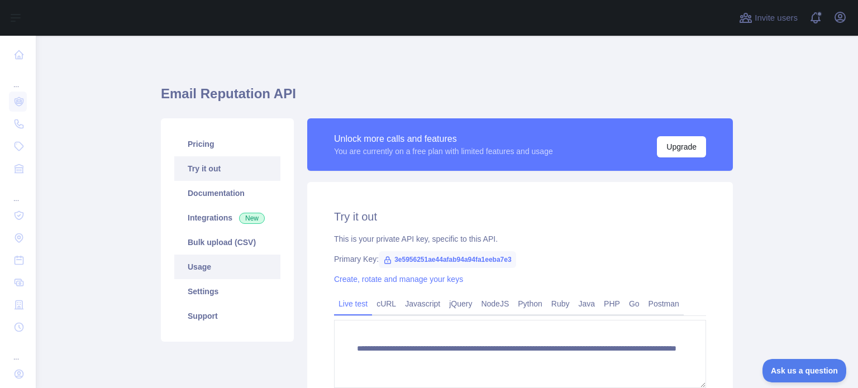
click at [199, 269] on link "Usage" at bounding box center [227, 267] width 106 height 25
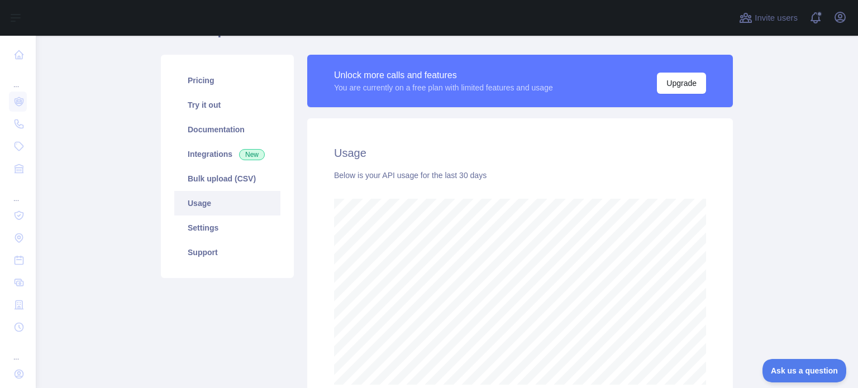
scroll to position [58, 0]
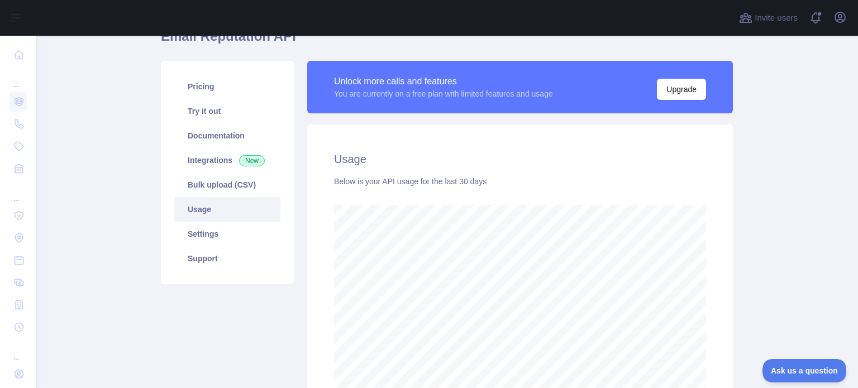
click at [202, 214] on link "Usage" at bounding box center [227, 209] width 106 height 25
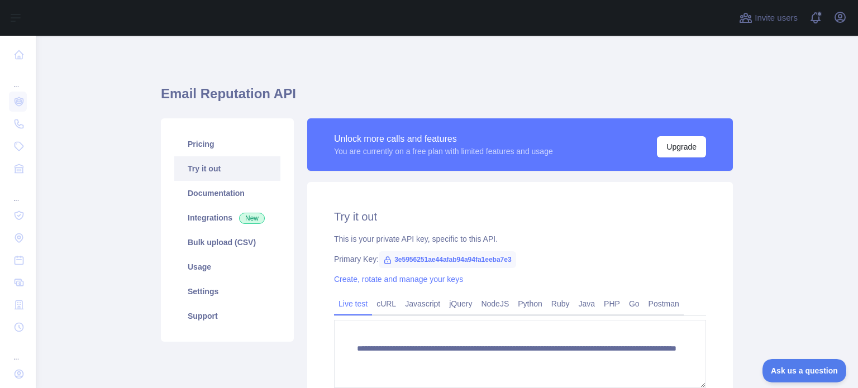
click at [439, 252] on span "3e5956251ae44afab94a94fa1eeba7e3" at bounding box center [447, 259] width 137 height 17
click at [442, 257] on span "3e5956251ae44afab94a94fa1eeba7e3" at bounding box center [447, 259] width 137 height 17
click at [400, 261] on span "3e5956251ae44afab94a94fa1eeba7e3" at bounding box center [447, 259] width 137 height 17
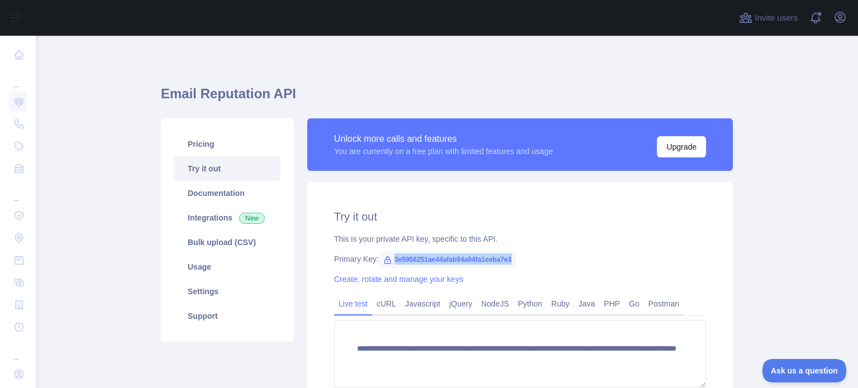
copy span "3e5956251ae44afab94a94fa1eeba7e3"
drag, startPoint x: 846, startPoint y: 1, endPoint x: 79, endPoint y: 97, distance: 772.5
click at [79, 97] on main "**********" at bounding box center [447, 212] width 822 height 352
click at [185, 264] on link "Usage" at bounding box center [227, 267] width 106 height 25
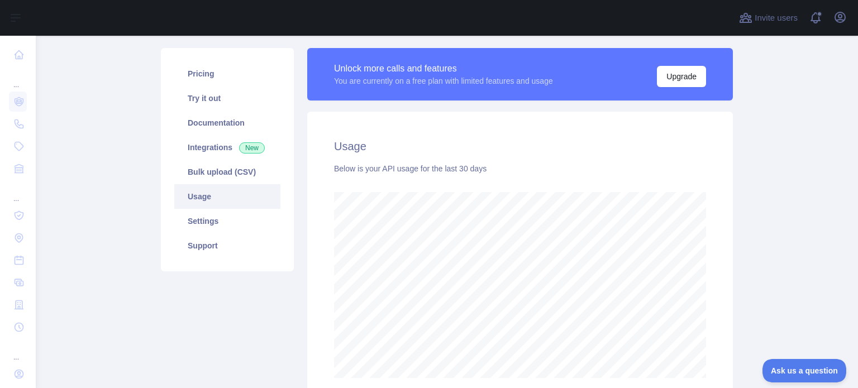
scroll to position [112, 0]
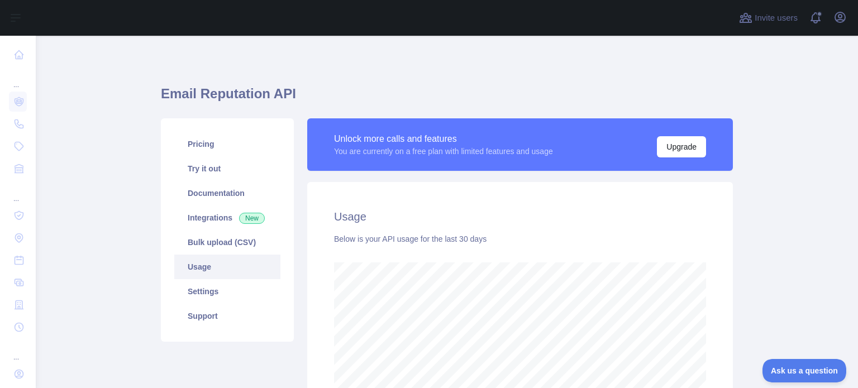
click at [184, 266] on link "Usage" at bounding box center [227, 267] width 106 height 25
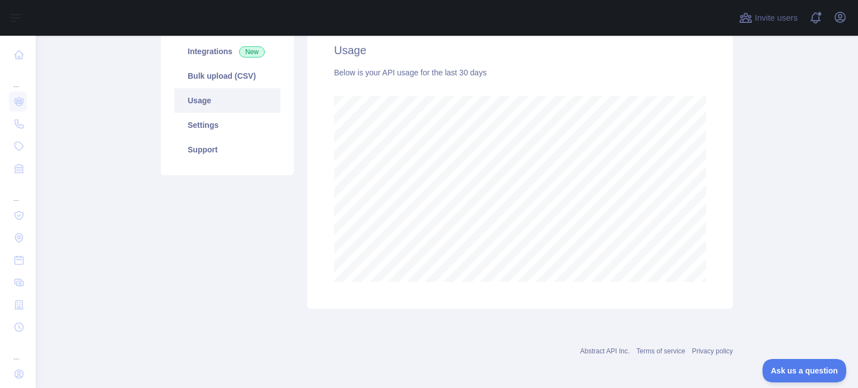
scroll to position [169, 0]
click at [703, 240] on div "Usage Below is your API usage for the last 30 days" at bounding box center [519, 159] width 425 height 293
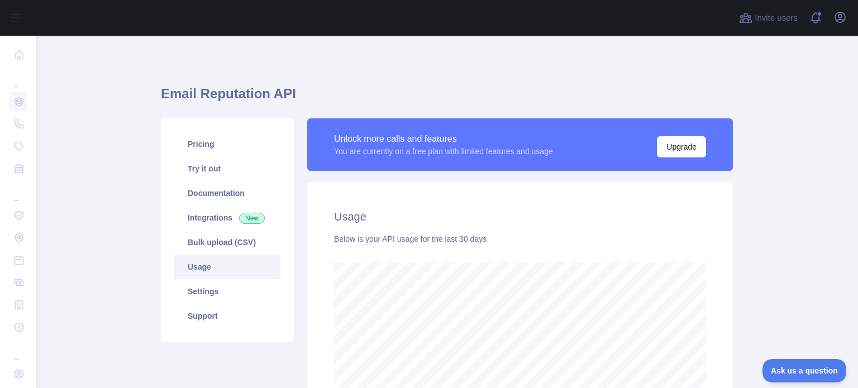
scroll to position [352, 813]
